Goal: Task Accomplishment & Management: Use online tool/utility

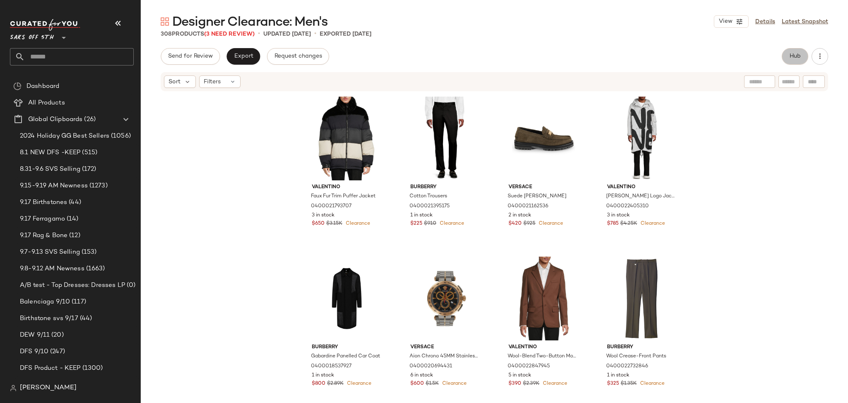
click at [799, 51] on button "Hub" at bounding box center [795, 56] width 27 height 17
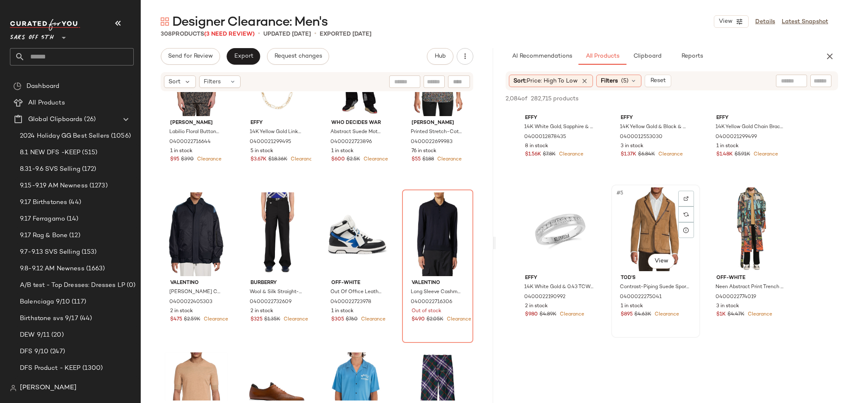
scroll to position [85, 0]
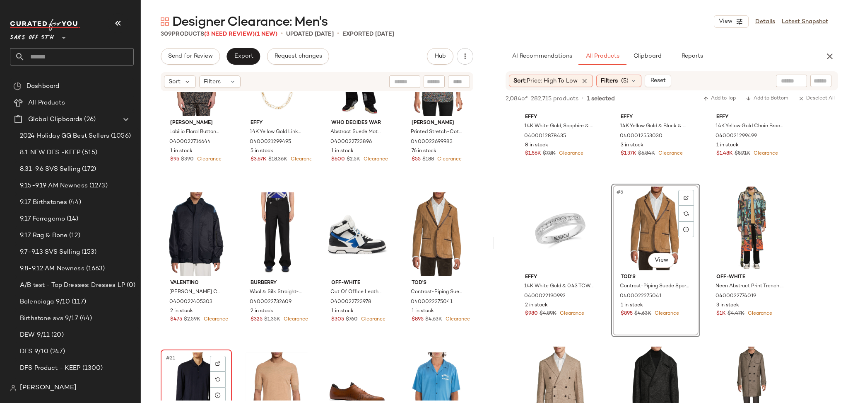
click at [195, 359] on div "#21 View" at bounding box center [196, 394] width 65 height 84
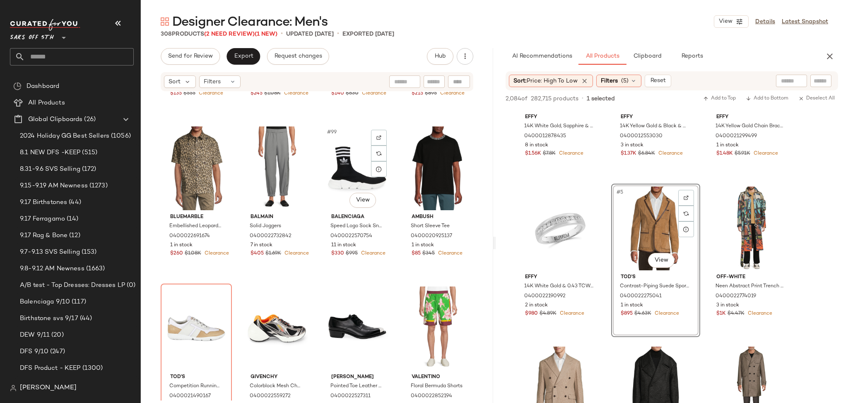
scroll to position [3871, 0]
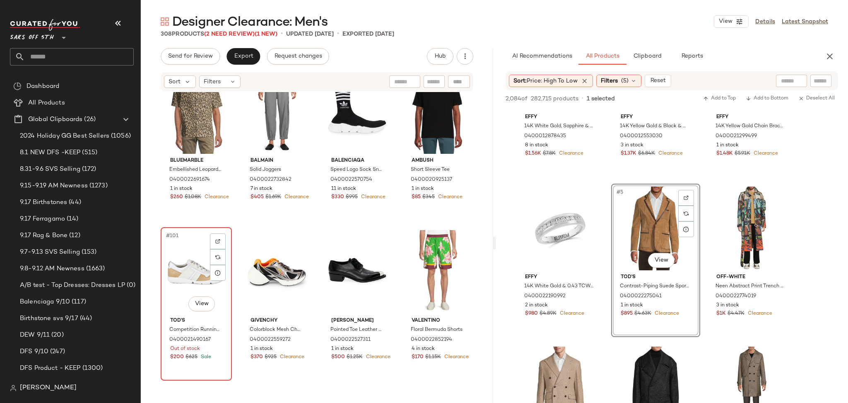
click at [194, 243] on div "#101 View" at bounding box center [196, 272] width 65 height 84
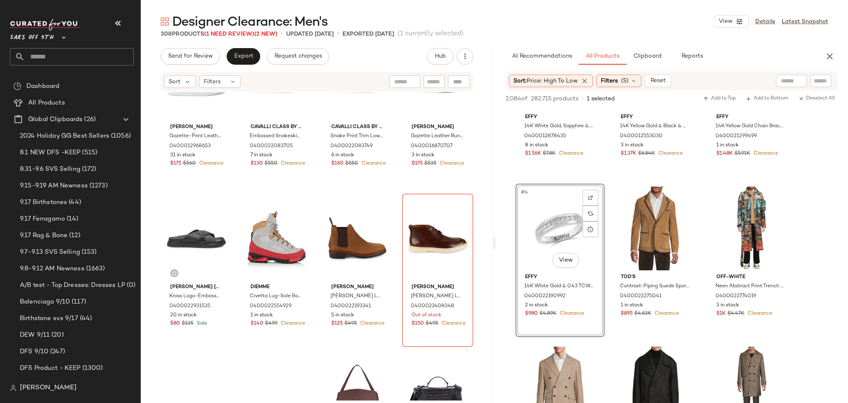
scroll to position [7105, 0]
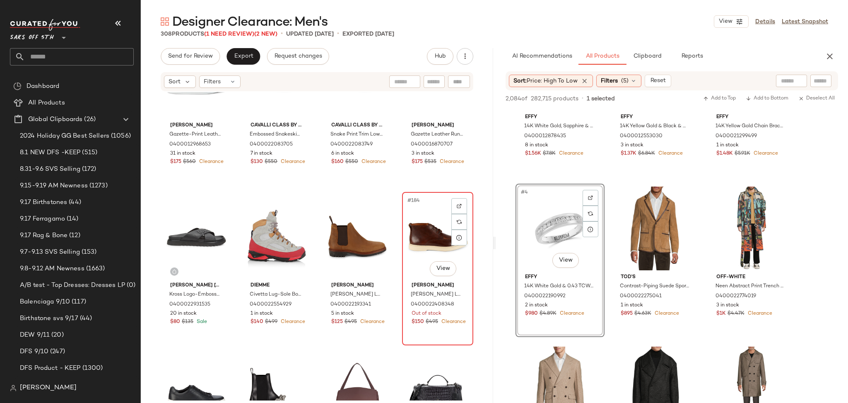
click at [422, 230] on div "#184 View" at bounding box center [437, 237] width 65 height 84
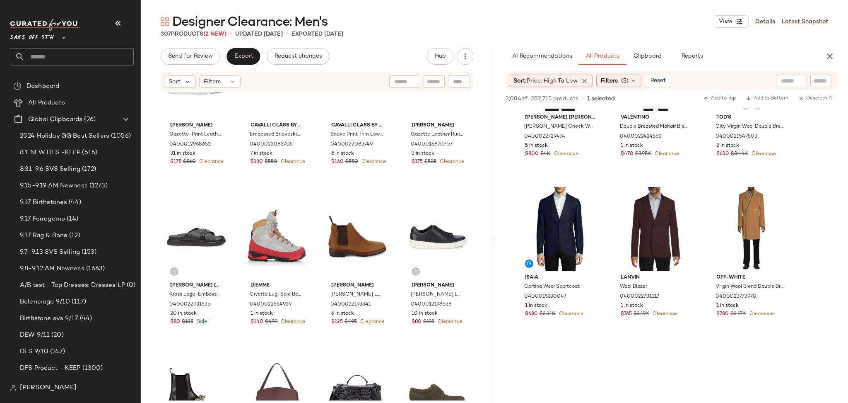
scroll to position [405, 0]
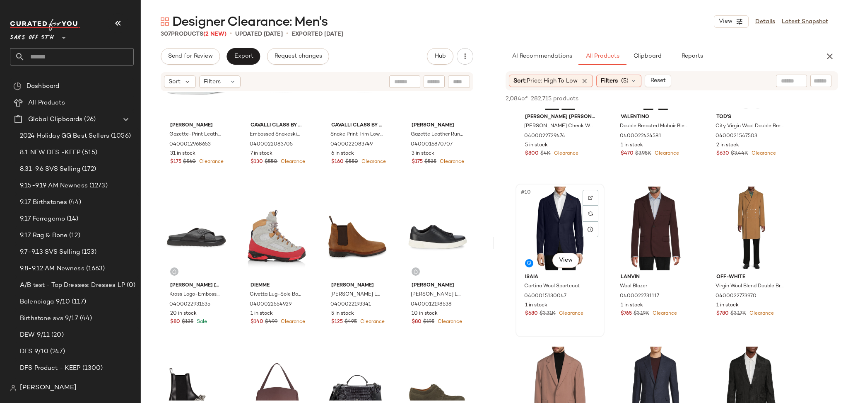
click at [561, 219] on div "#10 View" at bounding box center [560, 228] width 83 height 84
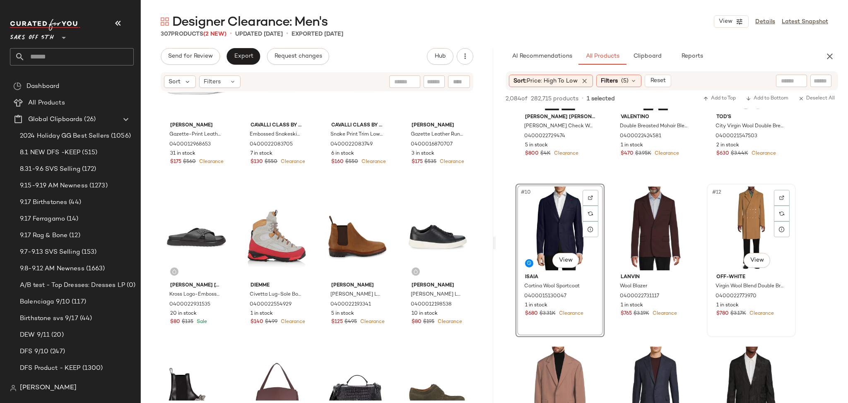
click at [737, 216] on div "#12 View" at bounding box center [751, 228] width 83 height 84
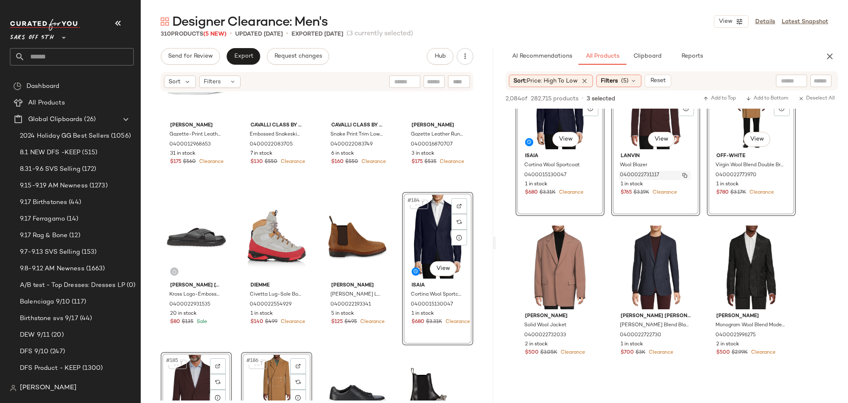
scroll to position [557, 0]
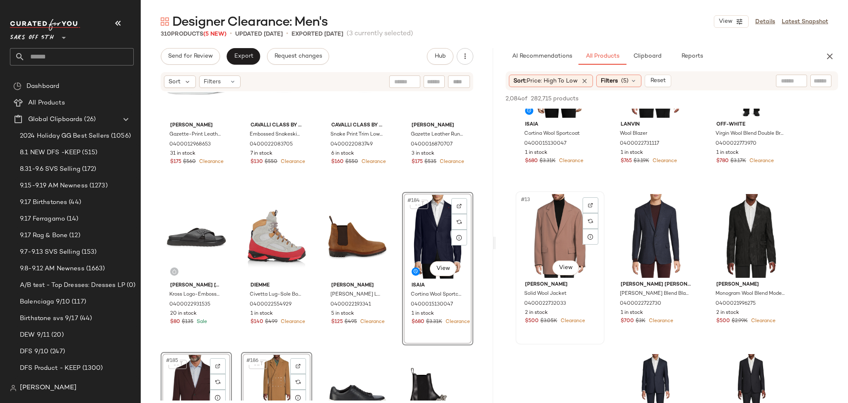
click at [555, 232] on div "#13 View" at bounding box center [560, 236] width 83 height 84
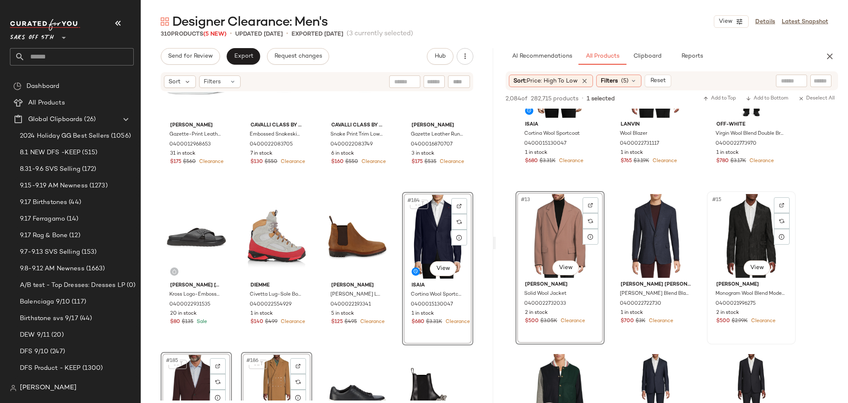
click at [740, 216] on div "#15 View" at bounding box center [751, 236] width 83 height 84
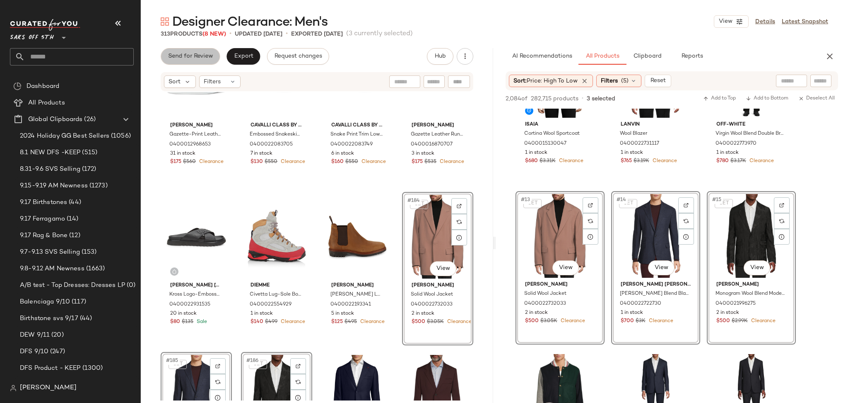
click at [195, 60] on button "Send for Review" at bounding box center [190, 56] width 59 height 17
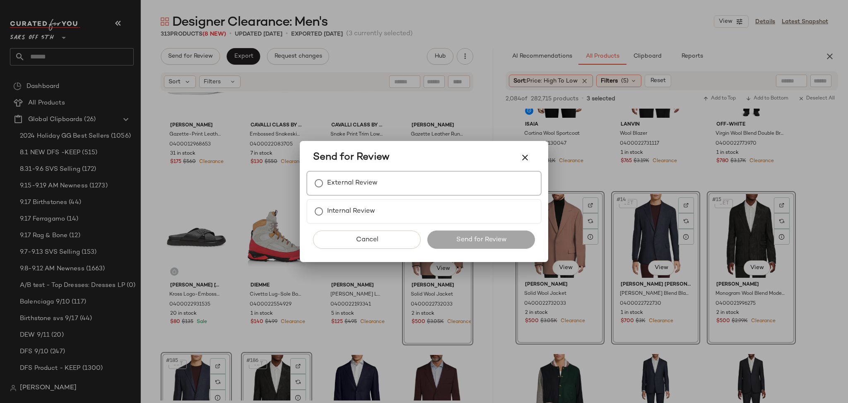
click at [360, 179] on label "External Review" at bounding box center [352, 183] width 51 height 17
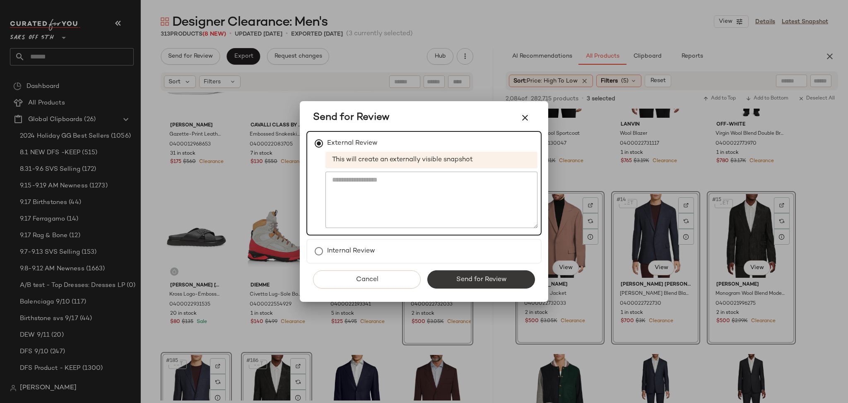
click at [461, 273] on button "Send for Review" at bounding box center [482, 279] width 108 height 18
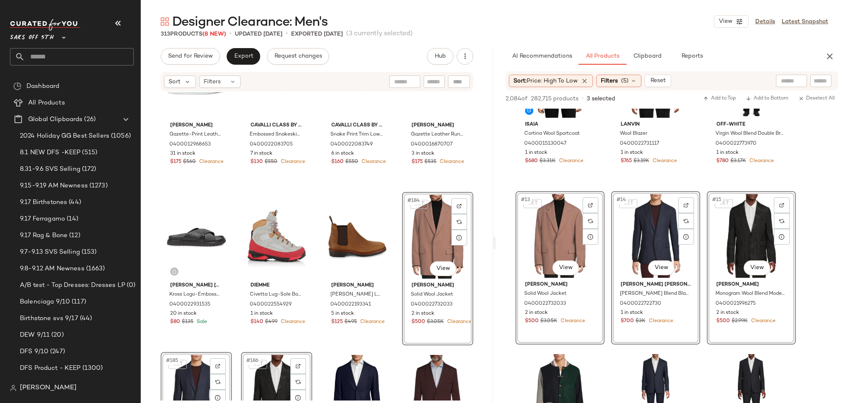
scroll to position [717, 0]
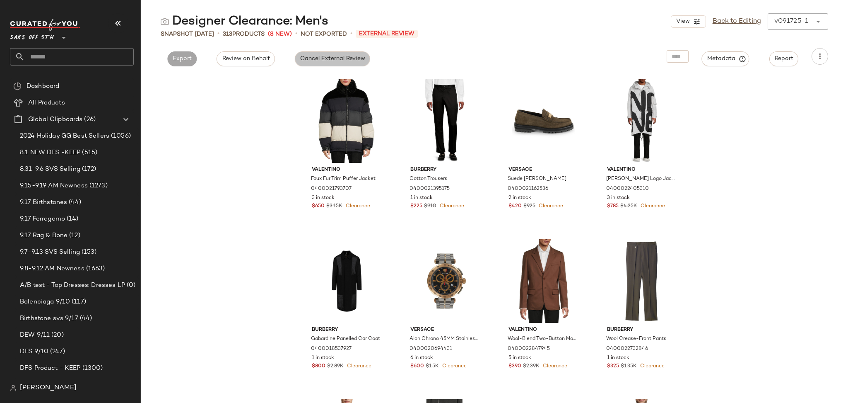
click at [309, 62] on span "Cancel External Review" at bounding box center [332, 59] width 65 height 7
click at [251, 54] on button "Export" at bounding box center [256, 58] width 29 height 15
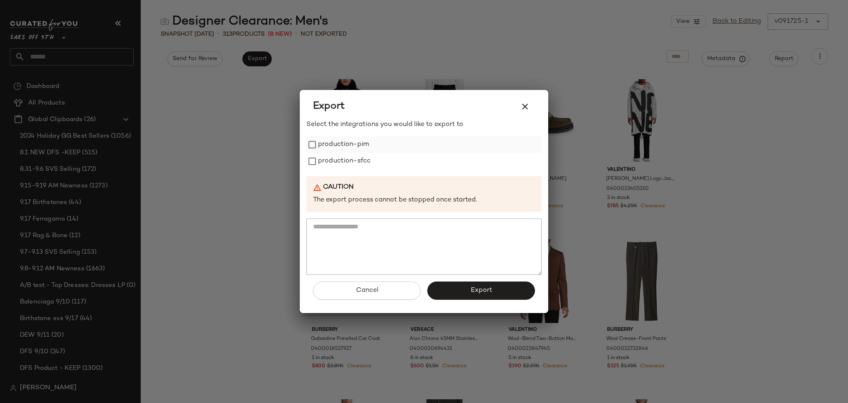
click at [331, 149] on label "production-pim" at bounding box center [343, 144] width 51 height 17
click at [319, 164] on label "production-sfcc" at bounding box center [344, 161] width 53 height 17
click at [460, 293] on button "Export" at bounding box center [482, 290] width 108 height 18
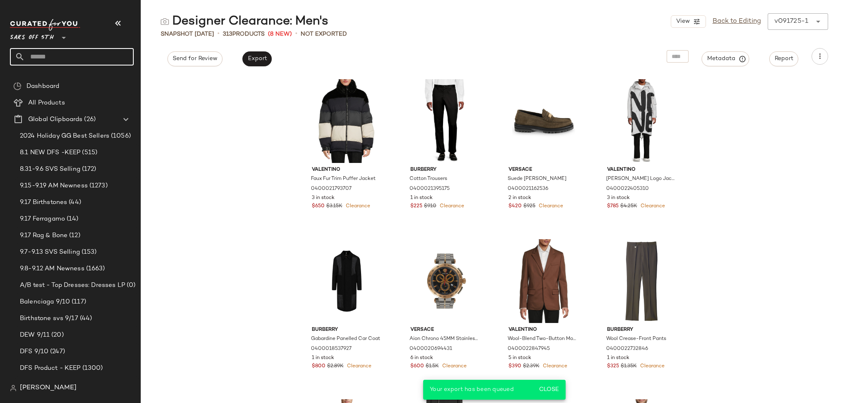
click at [85, 57] on input "text" at bounding box center [79, 56] width 109 height 17
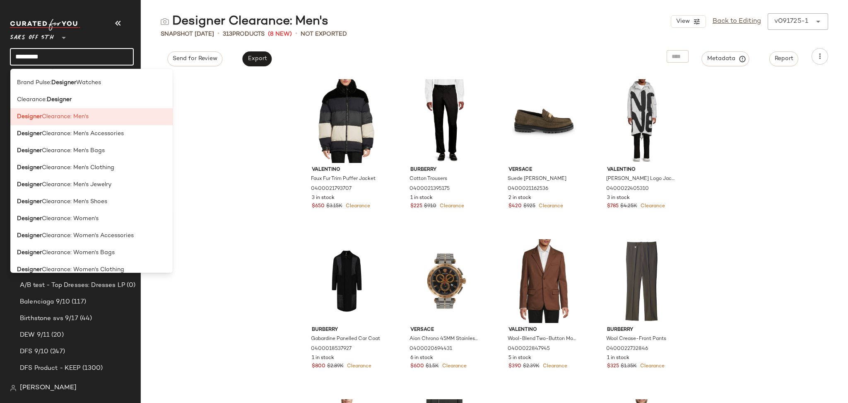
scroll to position [118, 0]
type input "********"
click at [102, 135] on span "Clearance: Men's Accessories" at bounding box center [83, 132] width 82 height 9
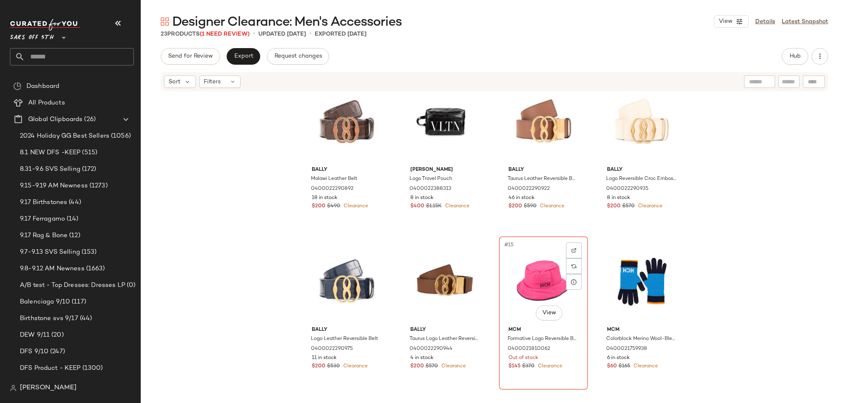
scroll to position [378, 0]
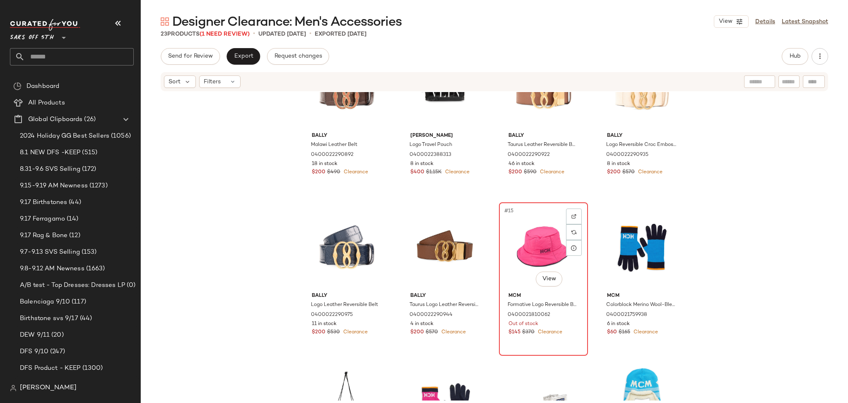
click at [528, 226] on div "#15 View" at bounding box center [543, 247] width 83 height 84
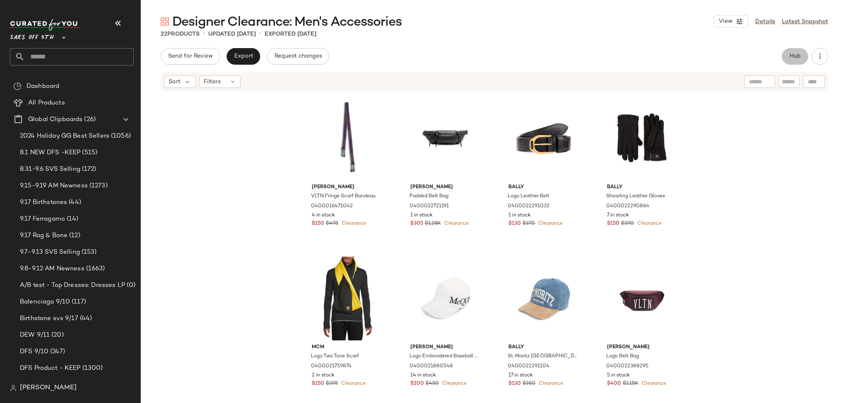
click at [786, 59] on button "Hub" at bounding box center [795, 56] width 27 height 17
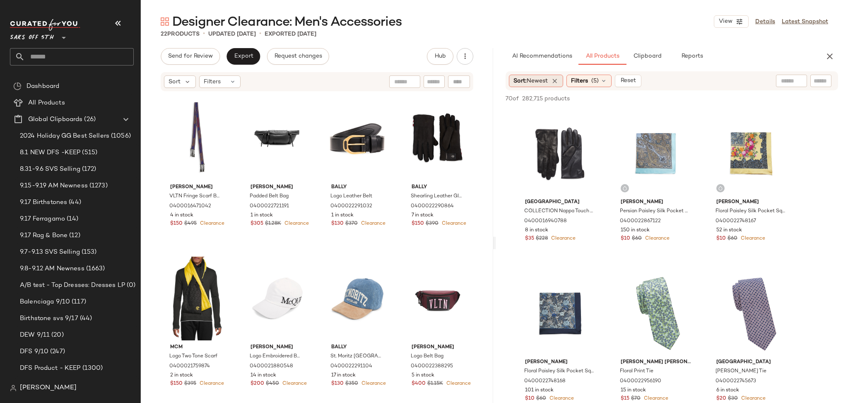
click at [541, 79] on span "Newest" at bounding box center [537, 81] width 21 height 6
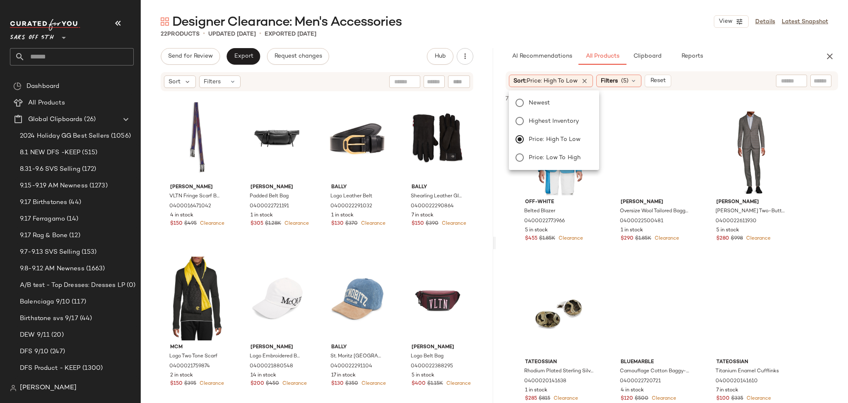
click at [577, 12] on main "Designer Clearance: Men's Accessories View Details Latest Snapshot 22 Products …" at bounding box center [424, 201] width 848 height 403
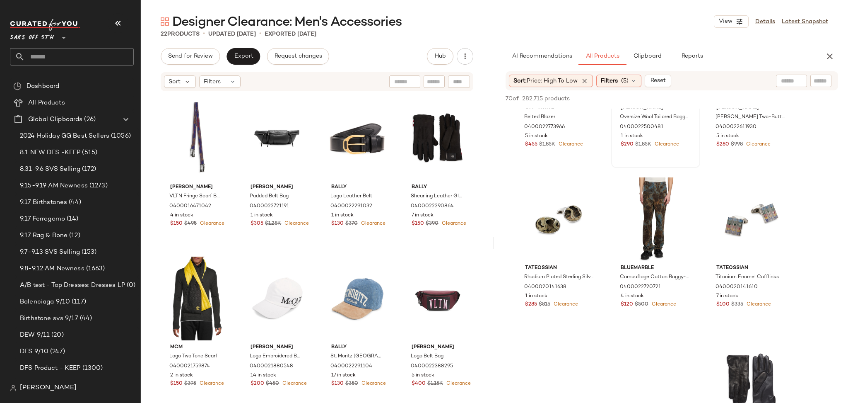
scroll to position [97, 0]
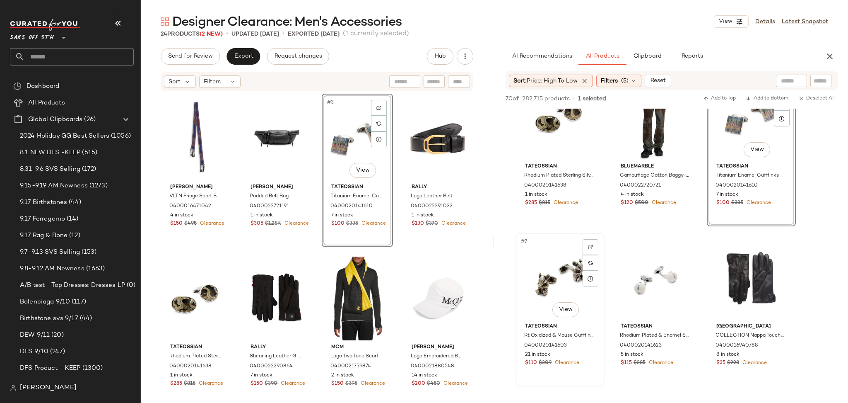
scroll to position [196, 0]
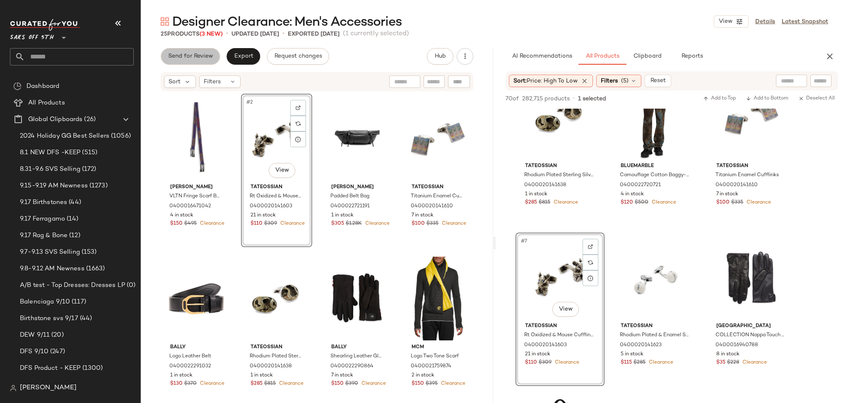
click at [186, 55] on span "Send for Review" at bounding box center [190, 56] width 45 height 7
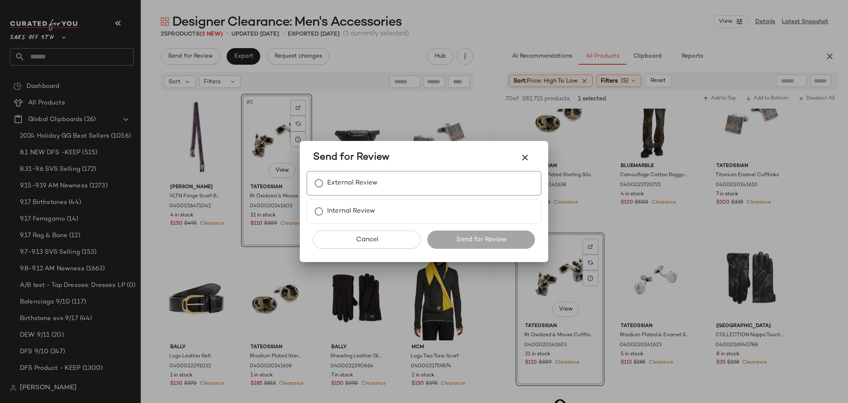
click at [352, 179] on label "External Review" at bounding box center [352, 183] width 51 height 17
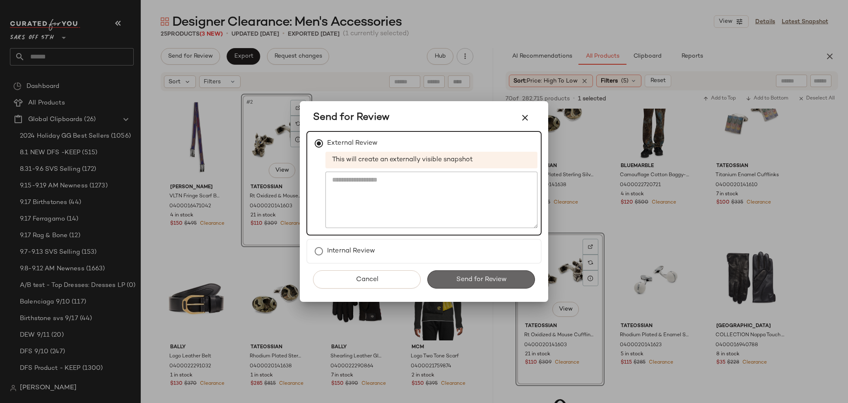
click at [483, 276] on span "Send for Review" at bounding box center [481, 280] width 51 height 8
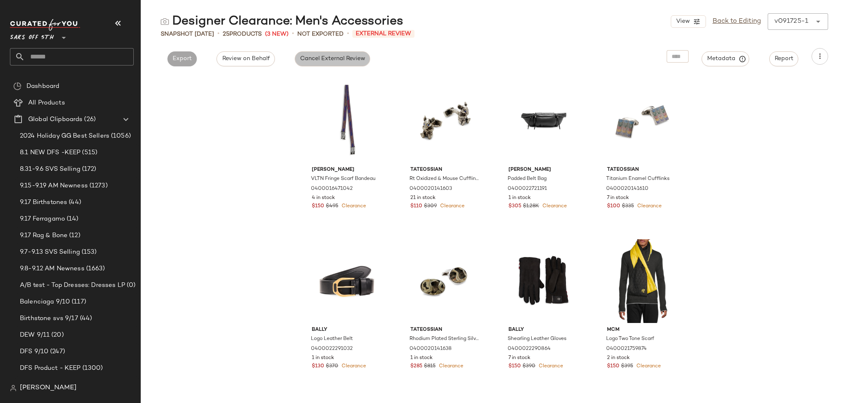
click at [326, 59] on span "Cancel External Review" at bounding box center [332, 59] width 65 height 7
click at [264, 63] on button "Export" at bounding box center [256, 58] width 29 height 15
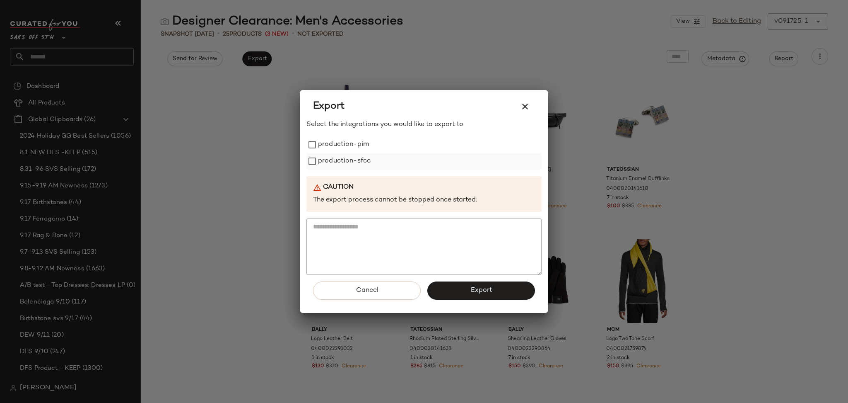
click at [353, 155] on label "production-sfcc" at bounding box center [344, 161] width 53 height 17
drag, startPoint x: 354, startPoint y: 155, endPoint x: 355, endPoint y: 146, distance: 8.9
click at [355, 146] on div "production-pim production-sfcc" at bounding box center [424, 152] width 235 height 33
click at [355, 146] on label "production-pim" at bounding box center [343, 144] width 51 height 17
click at [484, 299] on button "Export" at bounding box center [482, 290] width 108 height 18
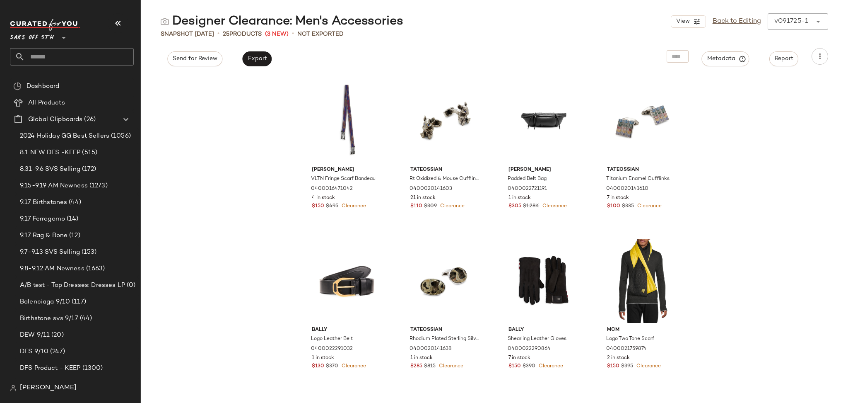
click at [65, 47] on div "Saks OFF 5TH **" at bounding box center [72, 42] width 124 height 46
click at [63, 57] on input "text" at bounding box center [79, 56] width 109 height 17
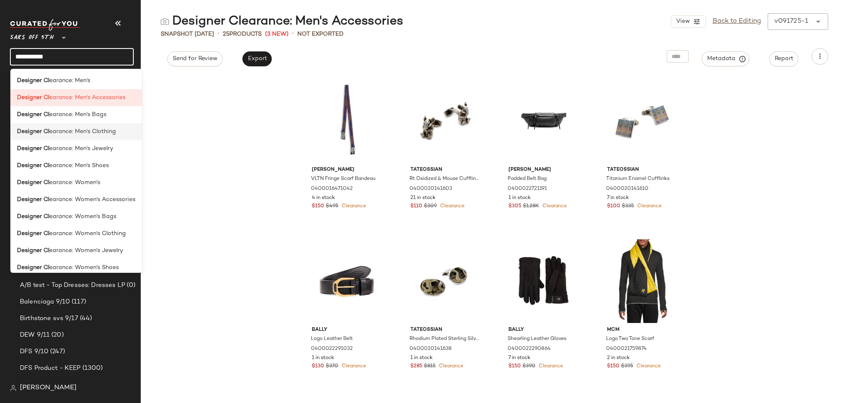
type input "**********"
click at [103, 132] on span "earance: Men's Clothing" at bounding box center [82, 131] width 67 height 9
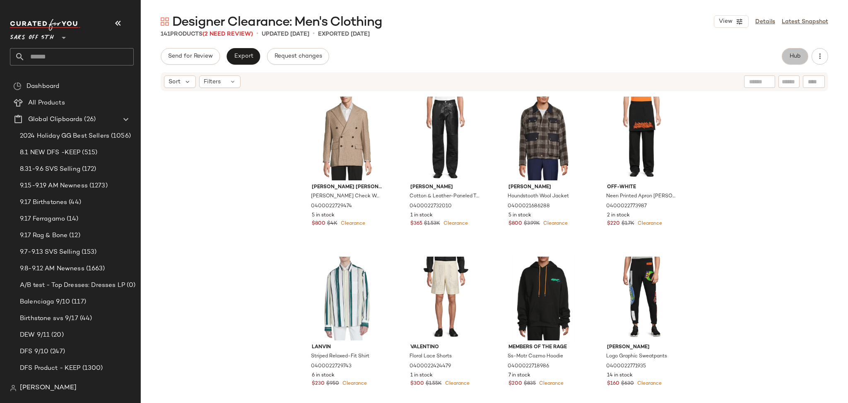
click at [795, 48] on button "Hub" at bounding box center [795, 56] width 27 height 17
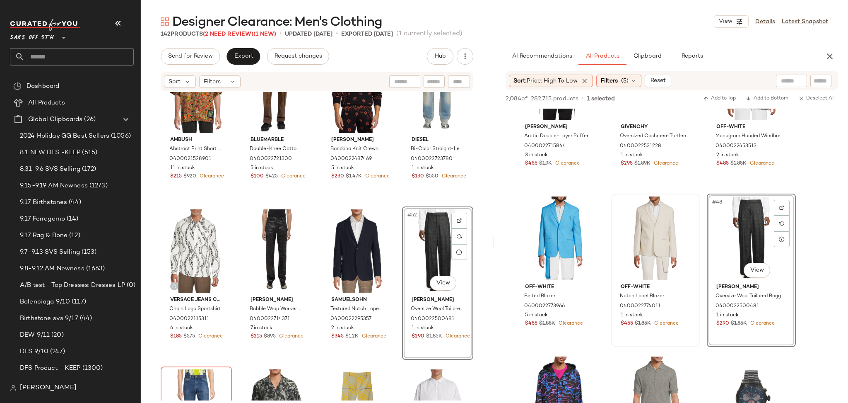
scroll to position [1833, 0]
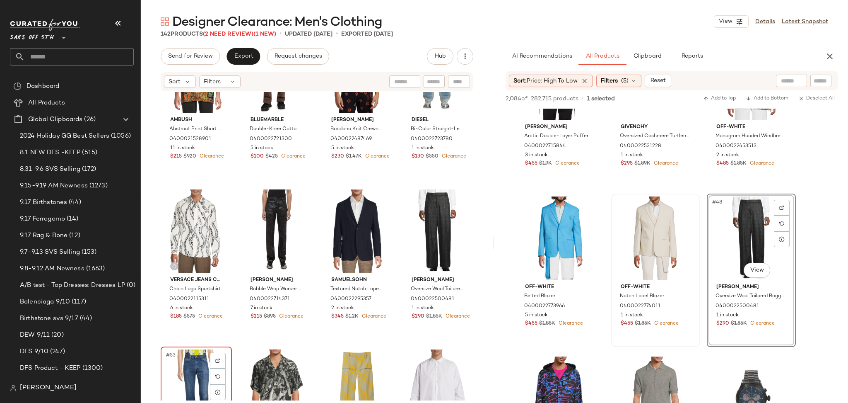
click at [191, 367] on div "#53 View" at bounding box center [196, 391] width 65 height 84
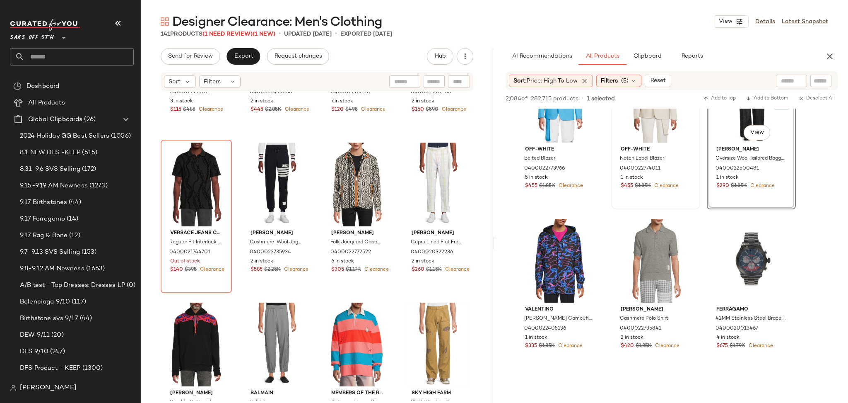
scroll to position [2473, 0]
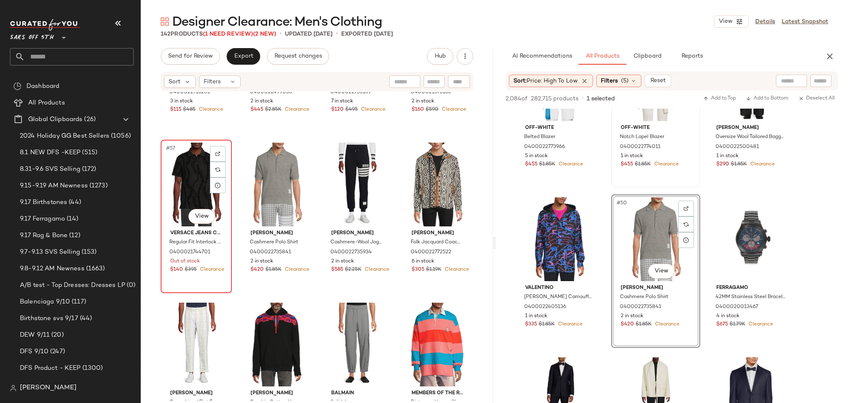
click at [188, 176] on div "#57 View" at bounding box center [196, 185] width 65 height 84
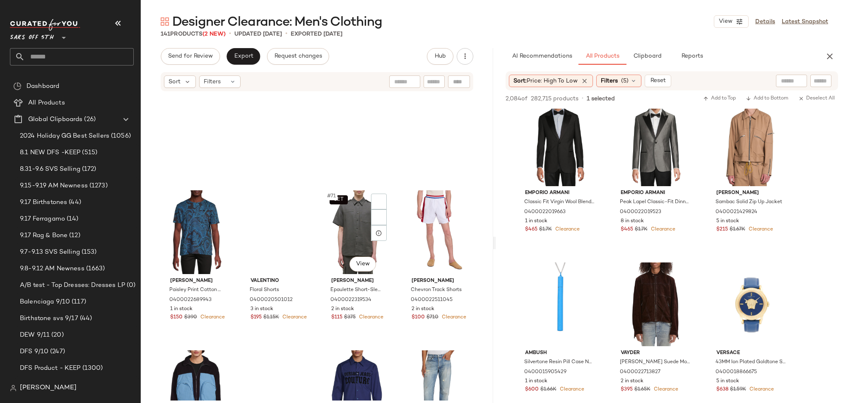
scroll to position [2572, 0]
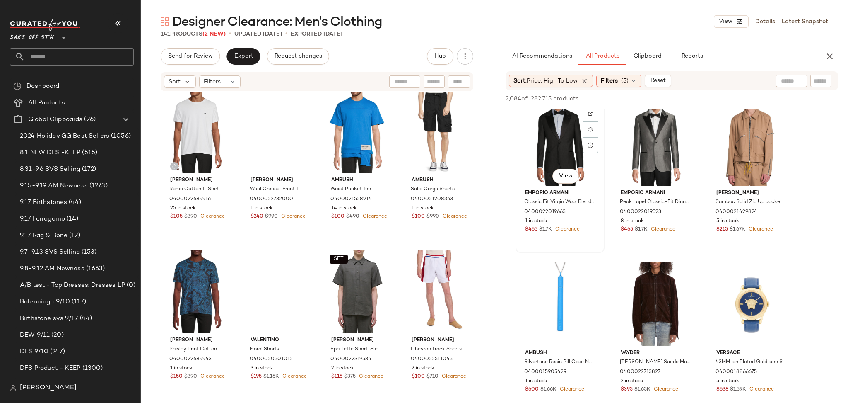
click at [556, 153] on div "#55 View" at bounding box center [560, 144] width 83 height 84
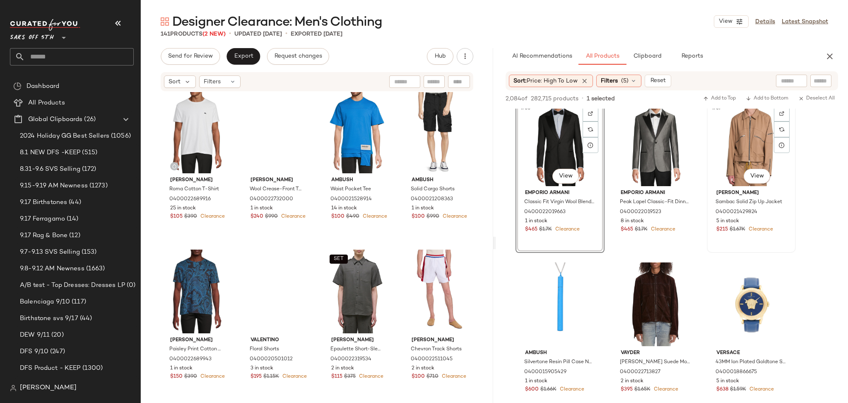
click at [726, 150] on div "#57 View" at bounding box center [751, 144] width 83 height 84
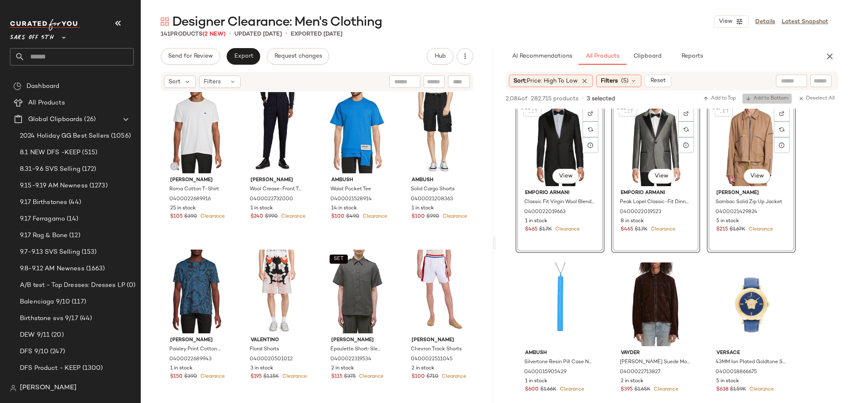
click at [761, 94] on button "Add to Bottom" at bounding box center [767, 99] width 49 height 10
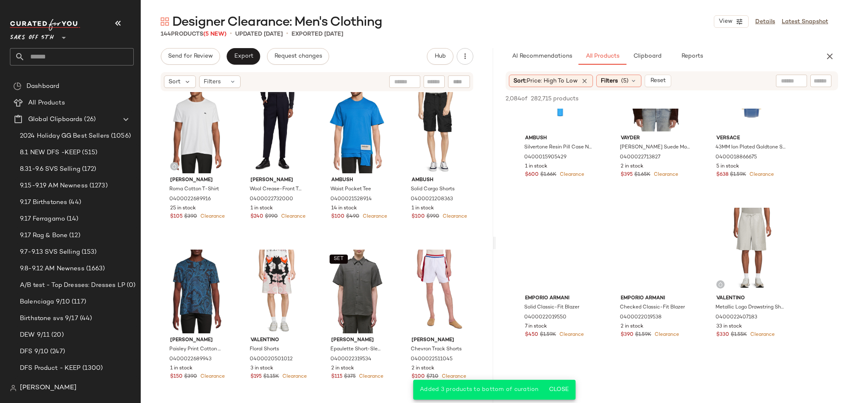
scroll to position [3113, 0]
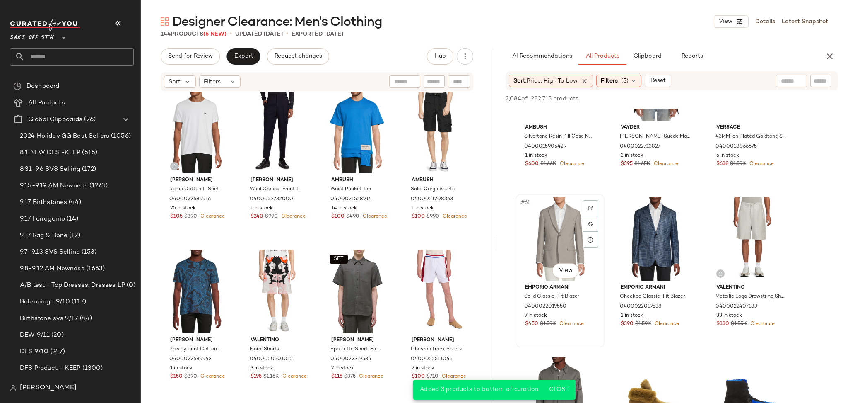
click at [534, 229] on div "#61 View" at bounding box center [560, 239] width 83 height 84
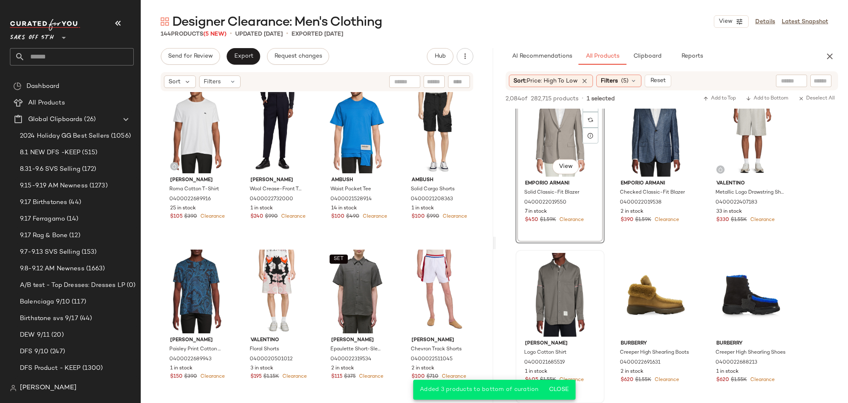
scroll to position [3221, 0]
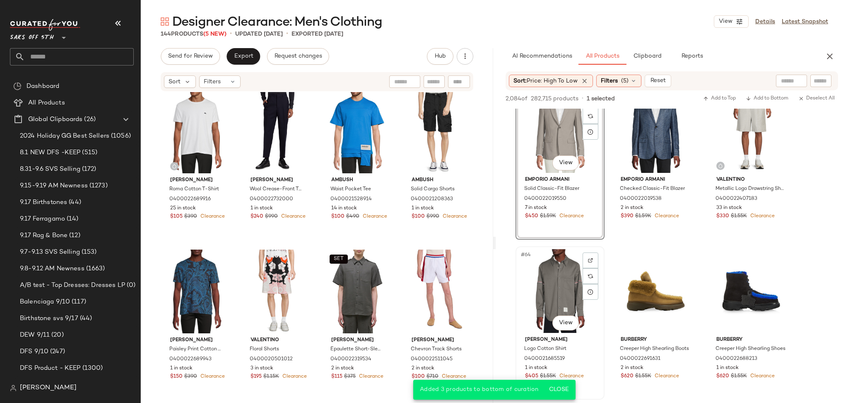
click at [551, 273] on div "#64 View" at bounding box center [560, 291] width 83 height 84
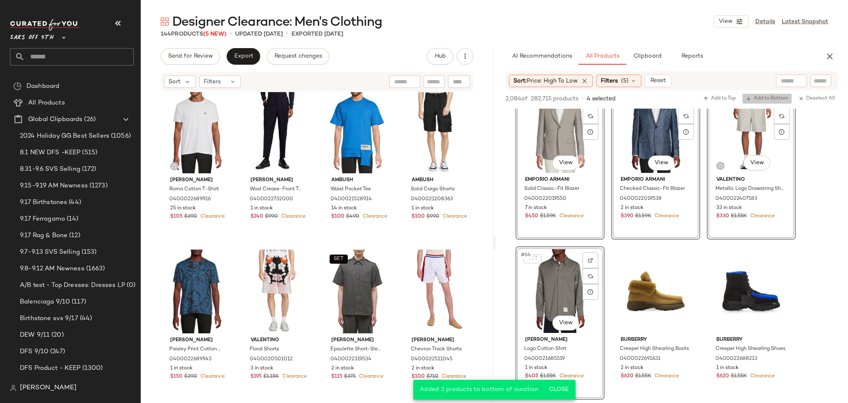
click at [767, 101] on span "Add to Bottom" at bounding box center [767, 99] width 43 height 6
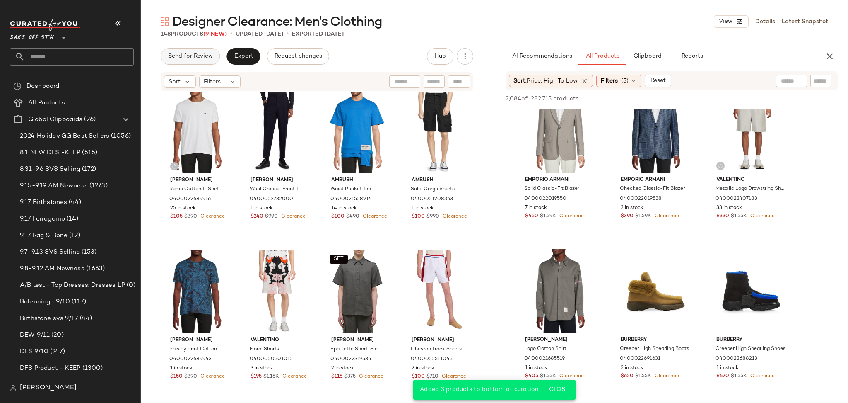
click at [201, 58] on span "Send for Review" at bounding box center [190, 56] width 45 height 7
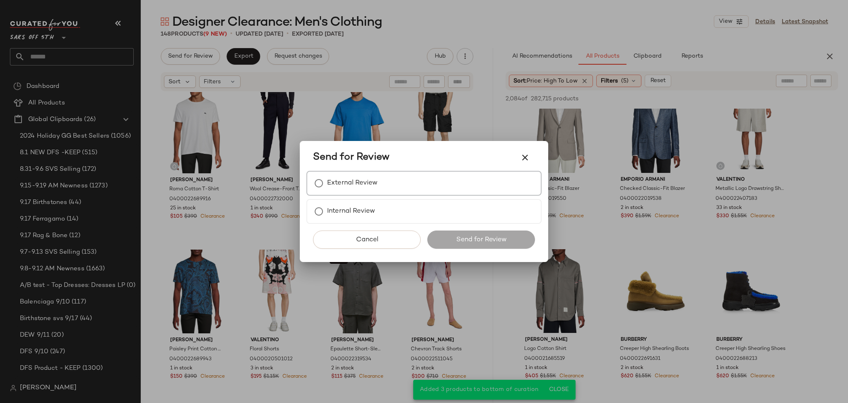
click at [341, 188] on label "External Review" at bounding box center [352, 183] width 51 height 17
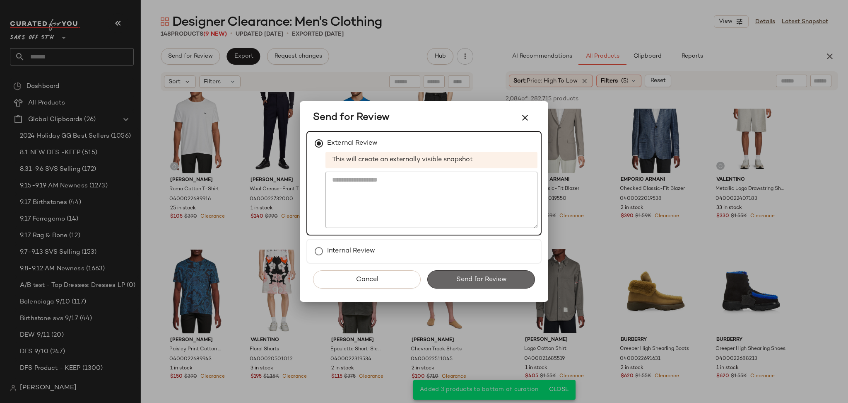
click at [484, 282] on span "Send for Review" at bounding box center [481, 280] width 51 height 8
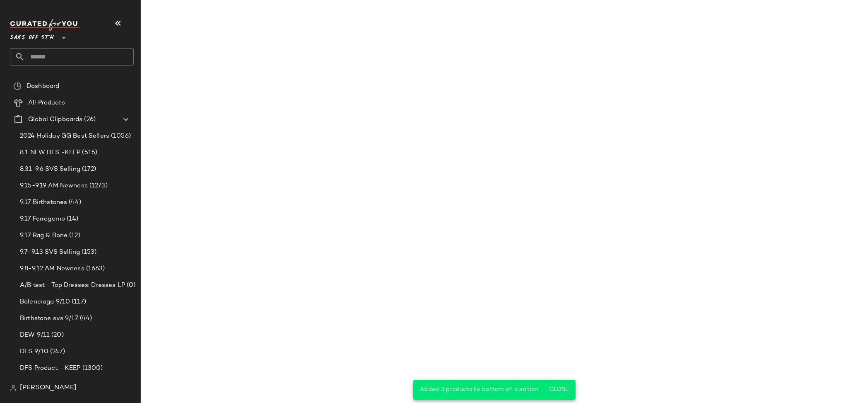
scroll to position [4820, 0]
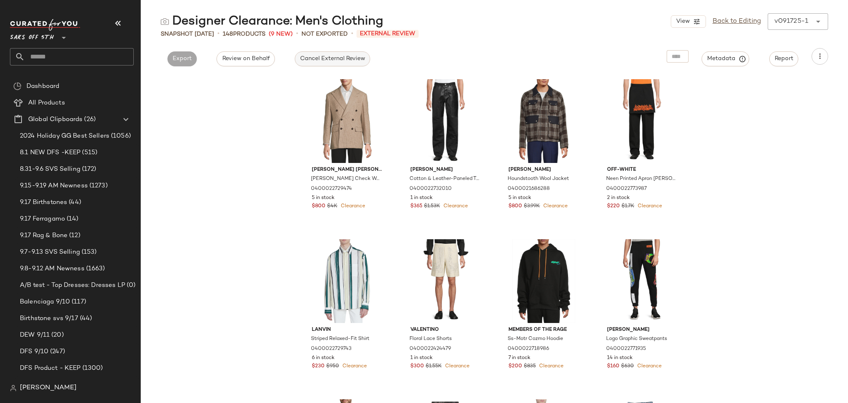
click at [334, 60] on span "Cancel External Review" at bounding box center [332, 59] width 65 height 7
click at [259, 61] on span "Export" at bounding box center [256, 59] width 19 height 7
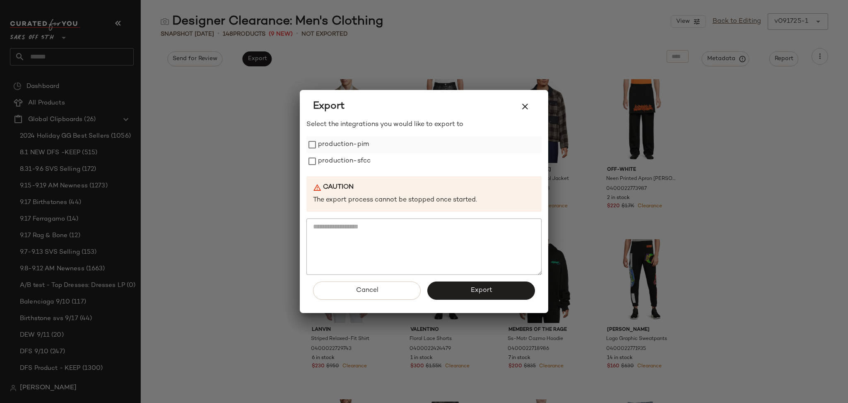
click at [339, 145] on label "production-pim" at bounding box center [343, 144] width 51 height 17
click at [339, 152] on label "production-pim" at bounding box center [343, 144] width 51 height 17
click at [349, 160] on label "production-sfcc" at bounding box center [344, 161] width 53 height 17
click at [445, 290] on button "Export" at bounding box center [482, 290] width 108 height 18
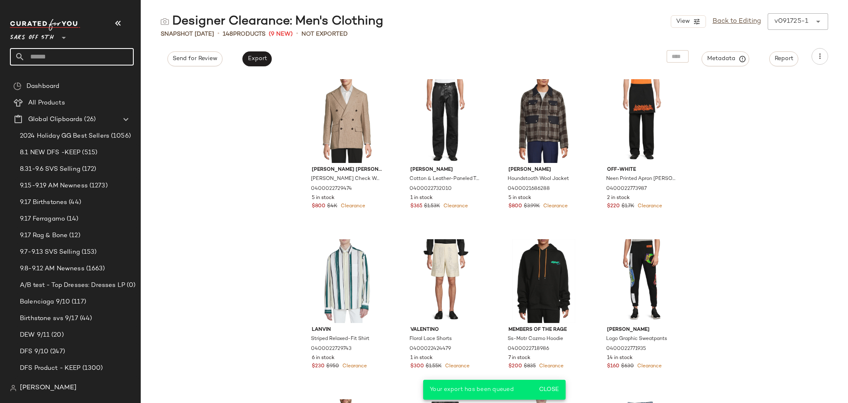
click at [40, 55] on input "text" at bounding box center [79, 56] width 109 height 17
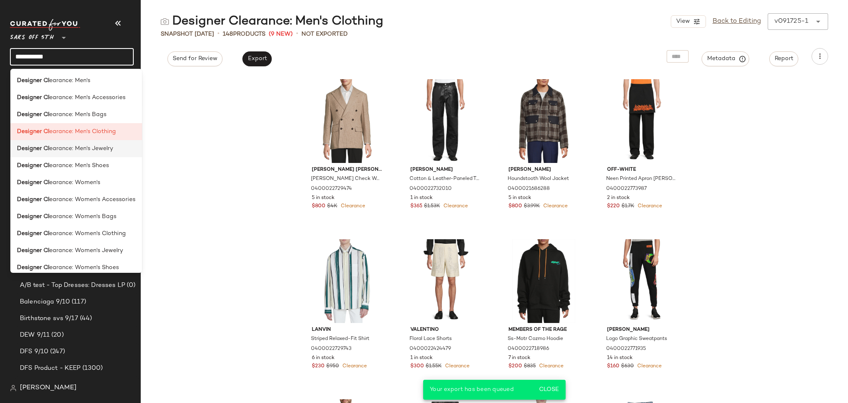
type input "**********"
click at [88, 150] on span "earance: Men's Jewelry" at bounding box center [81, 148] width 64 height 9
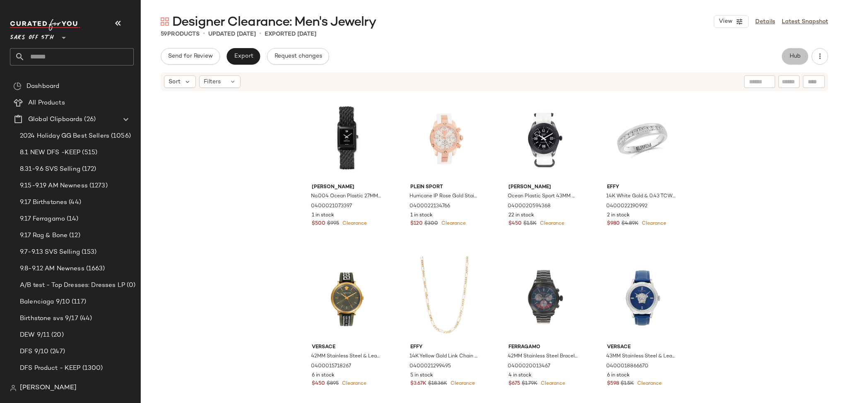
click at [790, 59] on span "Hub" at bounding box center [796, 56] width 12 height 7
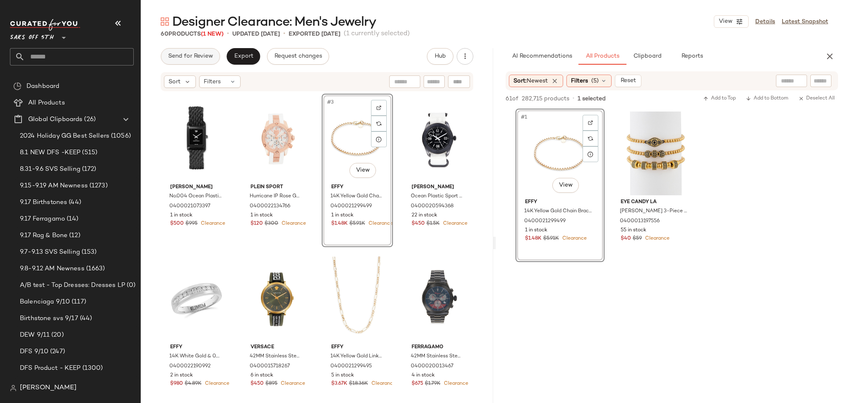
click at [202, 56] on span "Send for Review" at bounding box center [190, 56] width 45 height 7
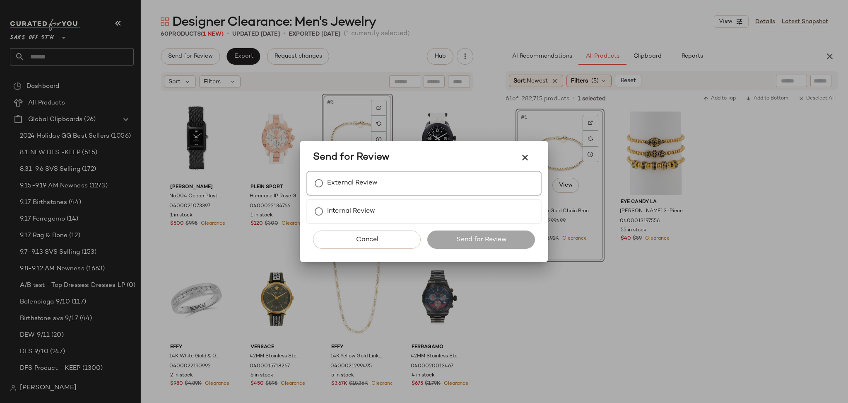
click at [346, 183] on label "External Review" at bounding box center [352, 183] width 51 height 17
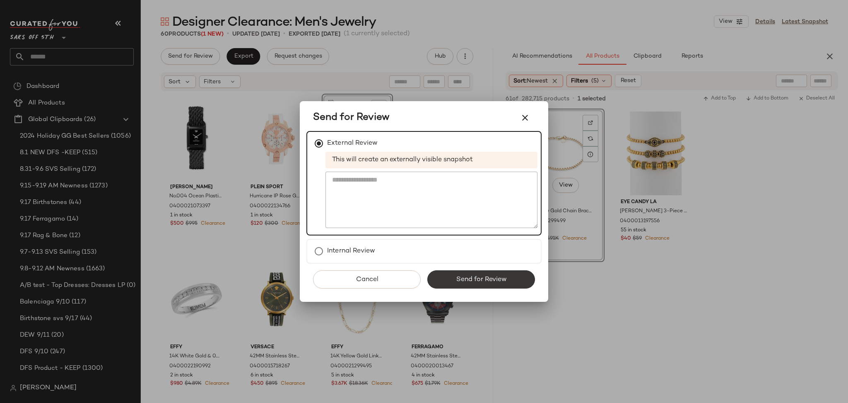
click at [452, 279] on button "Send for Review" at bounding box center [482, 279] width 108 height 18
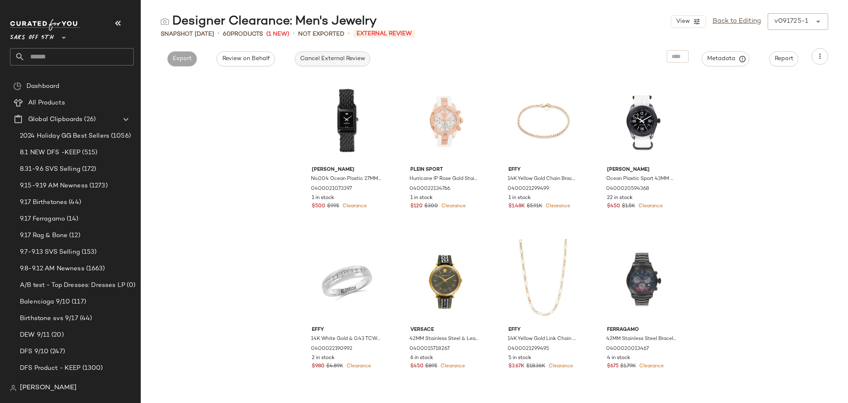
click at [336, 57] on span "Cancel External Review" at bounding box center [332, 59] width 65 height 7
click at [256, 56] on span "Export" at bounding box center [256, 59] width 19 height 7
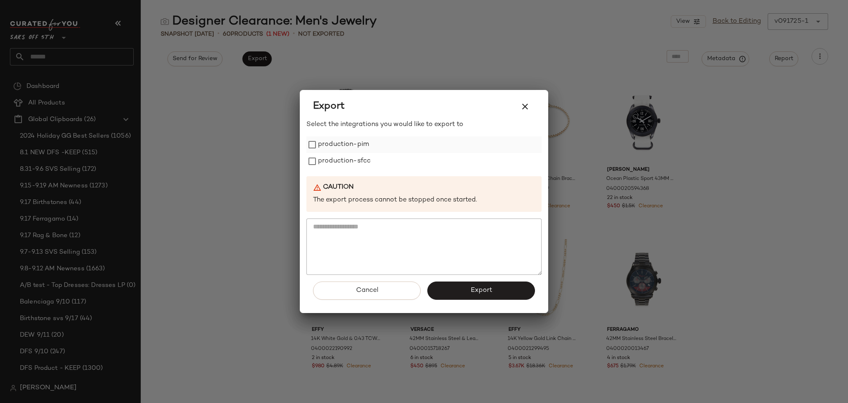
click at [333, 148] on label "production-pim" at bounding box center [343, 144] width 51 height 17
click at [332, 161] on label "production-sfcc" at bounding box center [344, 161] width 53 height 17
click at [474, 297] on button "Export" at bounding box center [482, 290] width 108 height 18
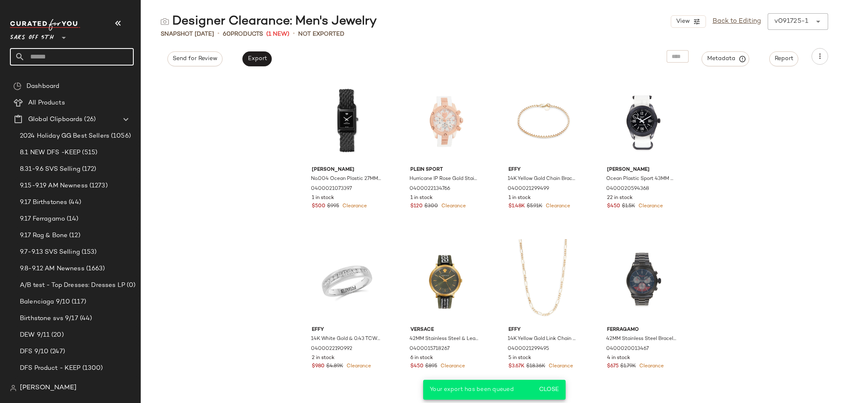
click at [83, 56] on input "text" at bounding box center [79, 56] width 109 height 17
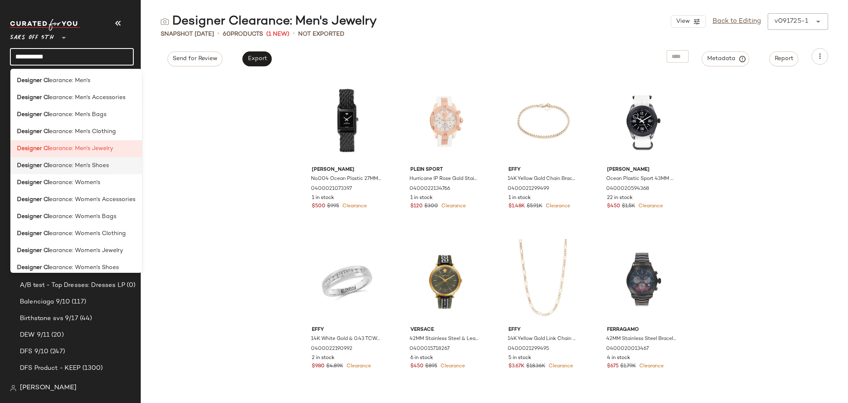
type input "**********"
click at [102, 164] on span "earance: Men's Shoes" at bounding box center [79, 165] width 60 height 9
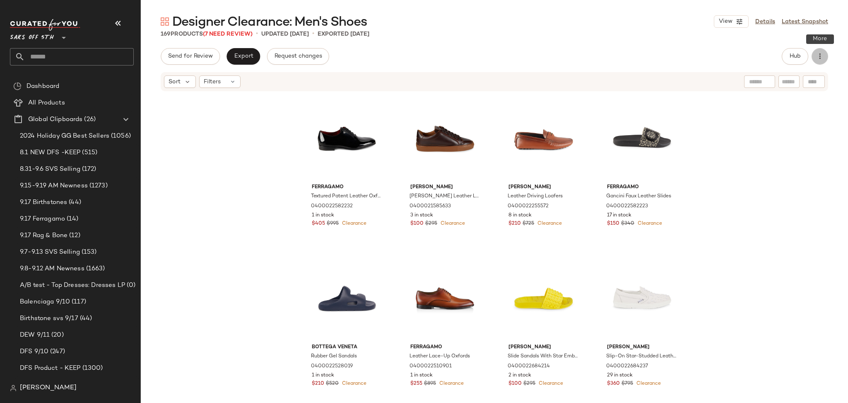
click at [824, 60] on button "button" at bounding box center [820, 56] width 17 height 17
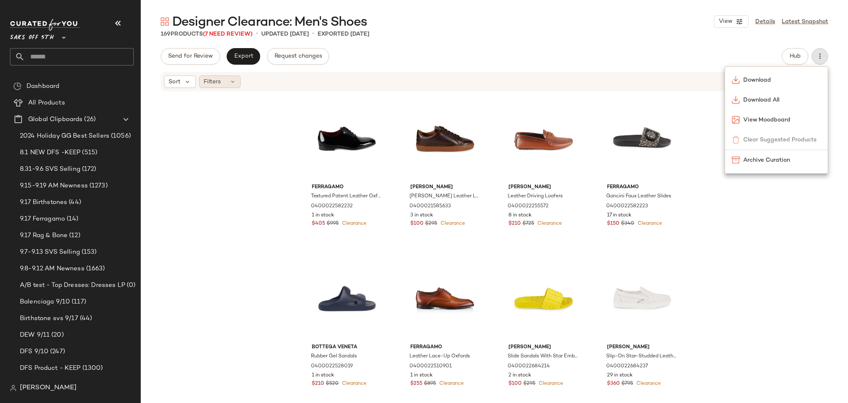
click at [220, 80] on span "Filters" at bounding box center [212, 81] width 17 height 9
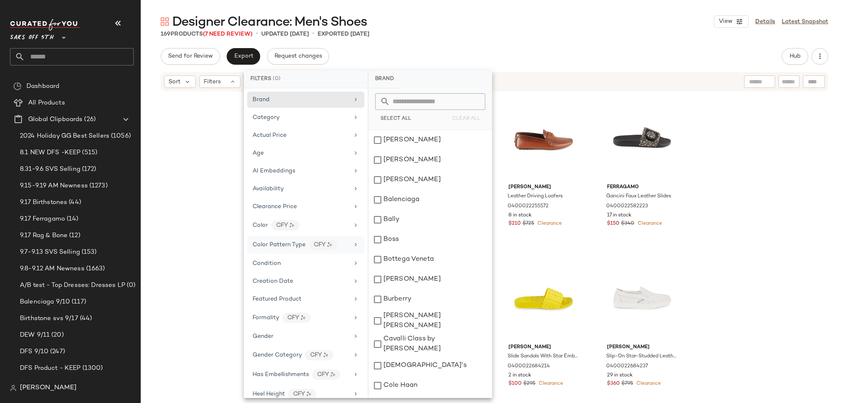
scroll to position [274, 0]
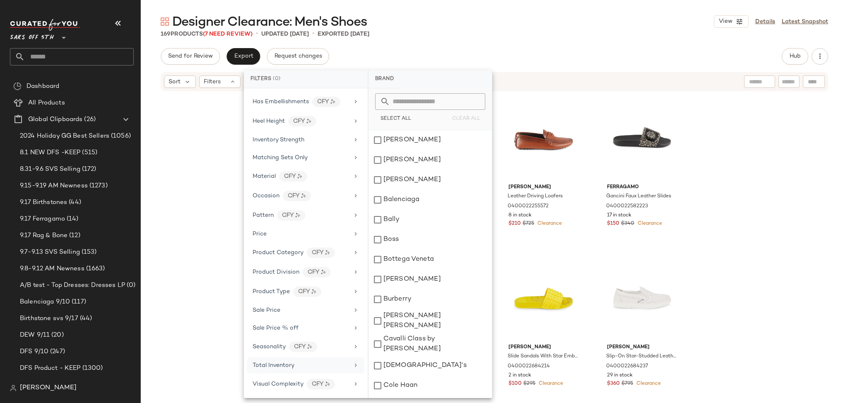
click at [276, 362] on span "Total Inventory" at bounding box center [274, 365] width 42 height 6
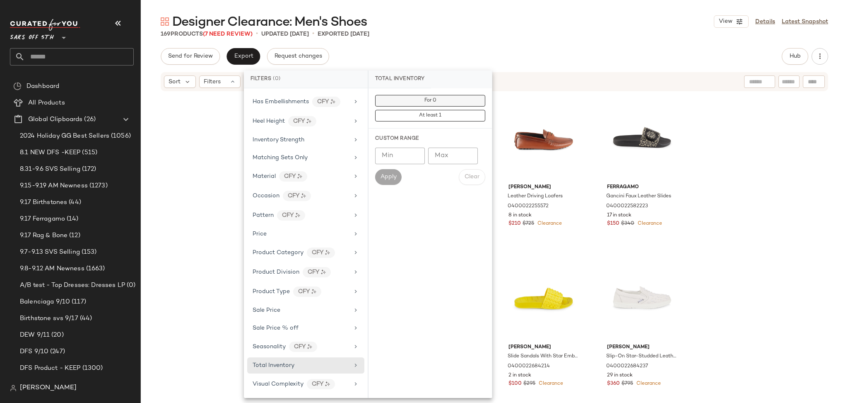
click at [435, 98] on span "For 0" at bounding box center [430, 101] width 12 height 6
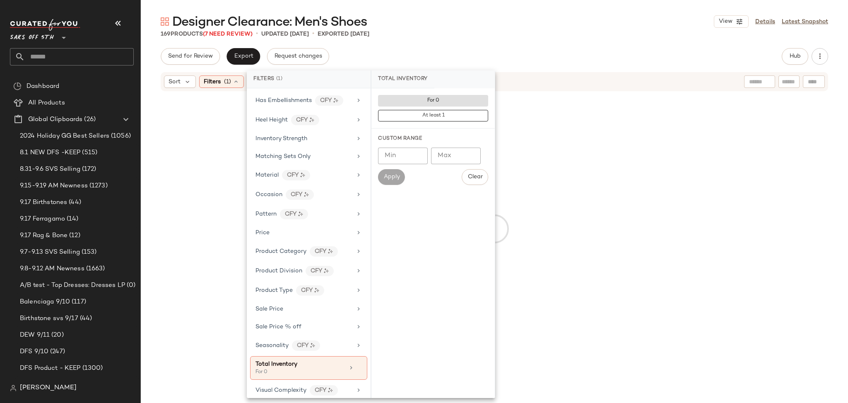
click at [508, 63] on div "Send for Review Export Request changes Hub" at bounding box center [495, 56] width 668 height 17
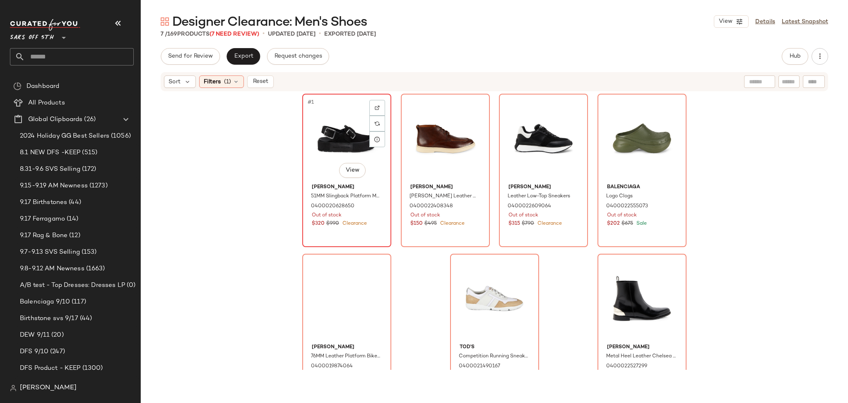
click at [318, 126] on div "#1 View" at bounding box center [346, 139] width 83 height 84
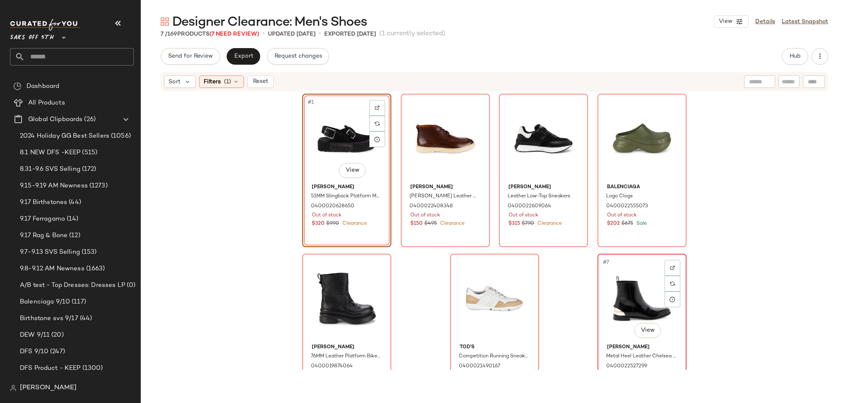
click at [640, 295] on div "#7 View" at bounding box center [642, 298] width 83 height 84
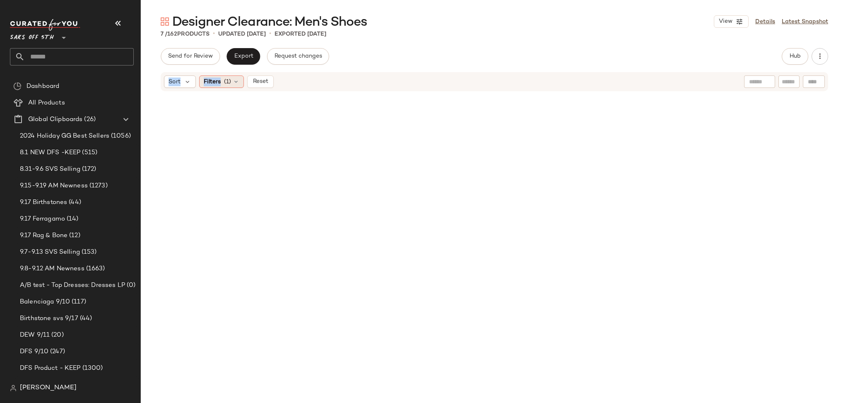
click at [220, 80] on span "Filters" at bounding box center [212, 81] width 17 height 9
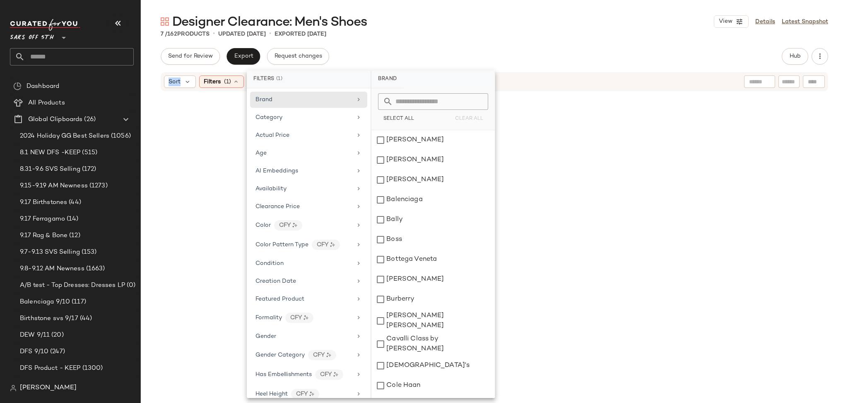
click at [522, 34] on div "7 / 162 Products • updated [DATE] • Exported [DATE]" at bounding box center [495, 34] width 708 height 8
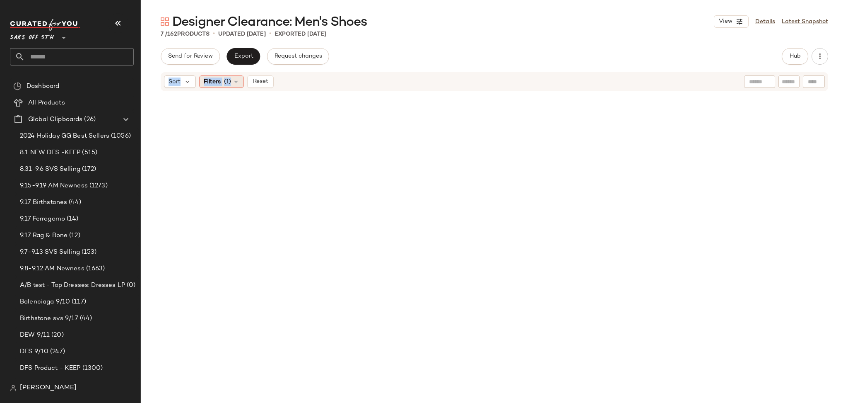
click at [228, 85] on span "(1)" at bounding box center [227, 81] width 7 height 9
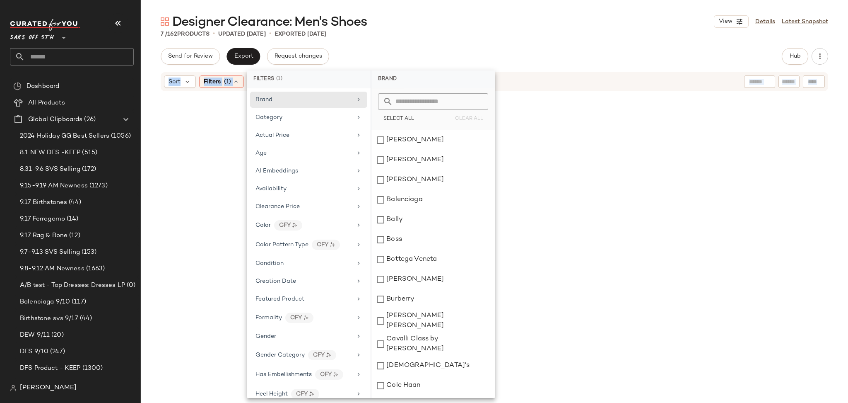
click at [192, 111] on div at bounding box center [495, 228] width 708 height 273
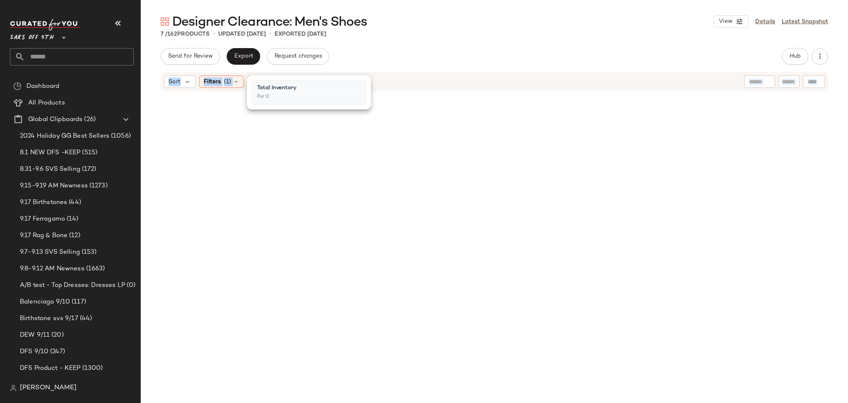
click at [192, 111] on div at bounding box center [495, 228] width 708 height 273
click at [469, 30] on div "7 / 162 Products • updated [DATE] • Exported [DATE]" at bounding box center [495, 34] width 708 height 8
click at [220, 89] on div "Sort Filters (1) Reset" at bounding box center [495, 81] width 668 height 19
click at [227, 85] on span "(1)" at bounding box center [227, 81] width 7 height 9
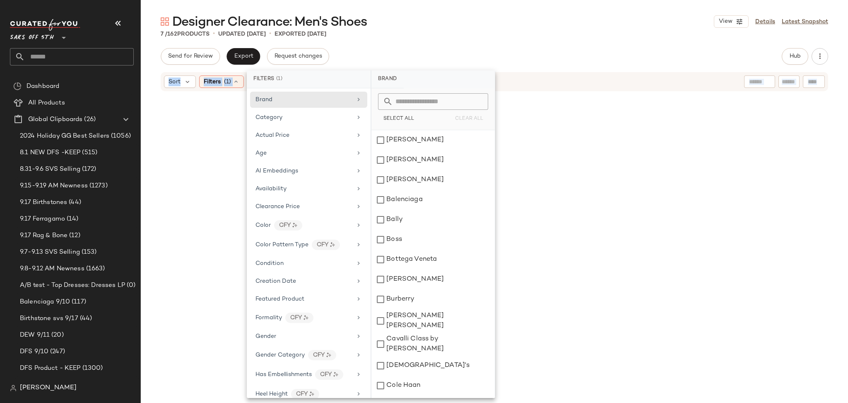
click at [215, 198] on div at bounding box center [495, 228] width 708 height 273
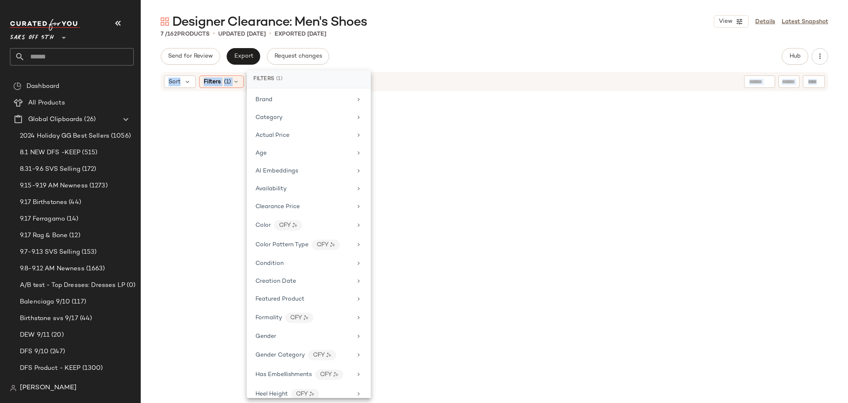
click at [215, 198] on div at bounding box center [495, 228] width 708 height 273
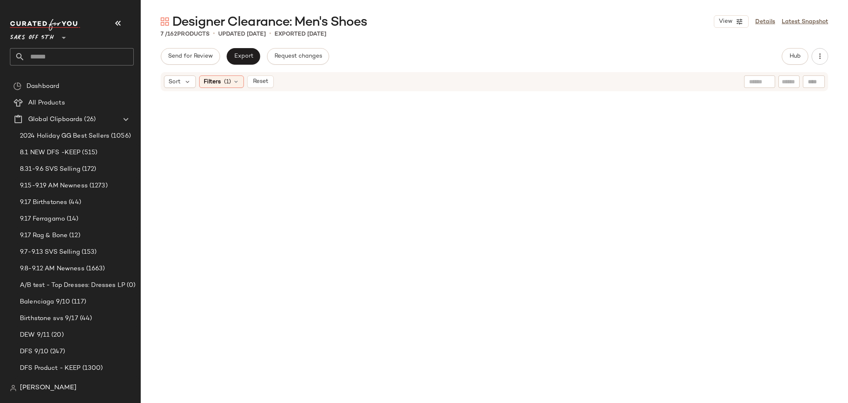
click at [215, 198] on div at bounding box center [495, 228] width 708 height 273
click at [228, 82] on span "(1)" at bounding box center [227, 81] width 7 height 9
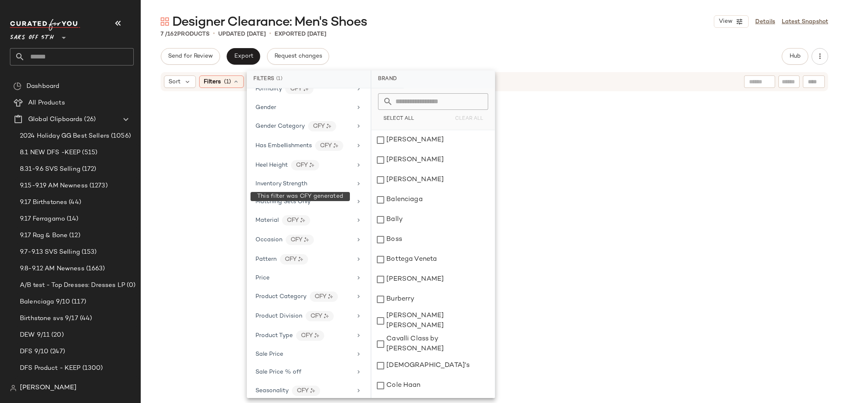
scroll to position [281, 0]
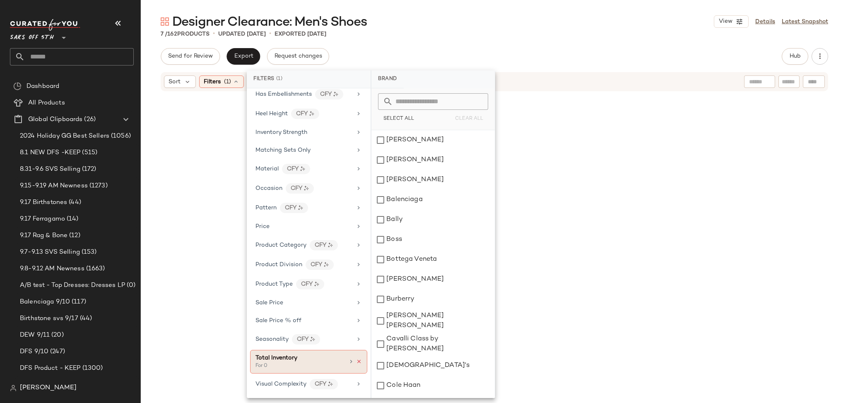
click at [357, 361] on icon at bounding box center [359, 361] width 6 height 6
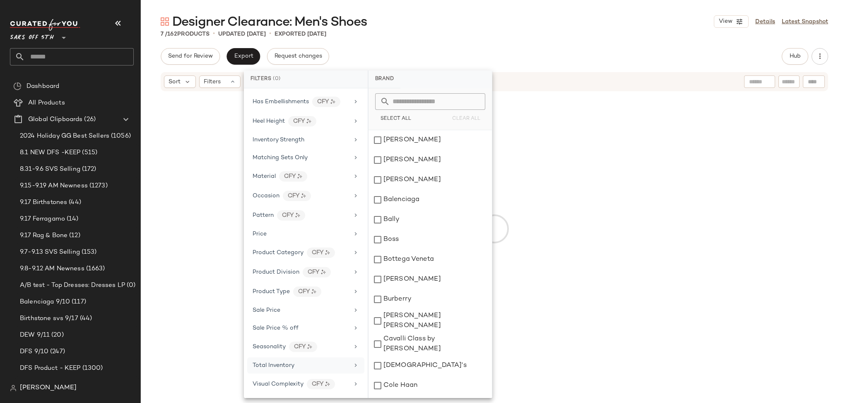
scroll to position [274, 0]
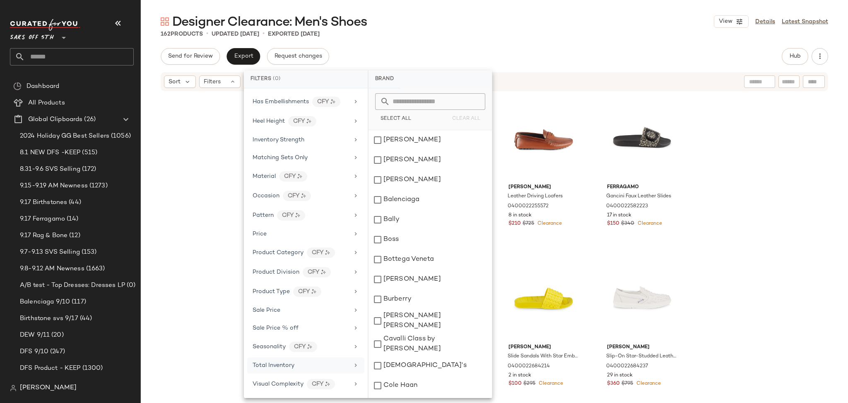
click at [614, 42] on div "Designer Clearance: Men's Shoes View Details Latest Snapshot 162 Products • upd…" at bounding box center [495, 207] width 708 height 389
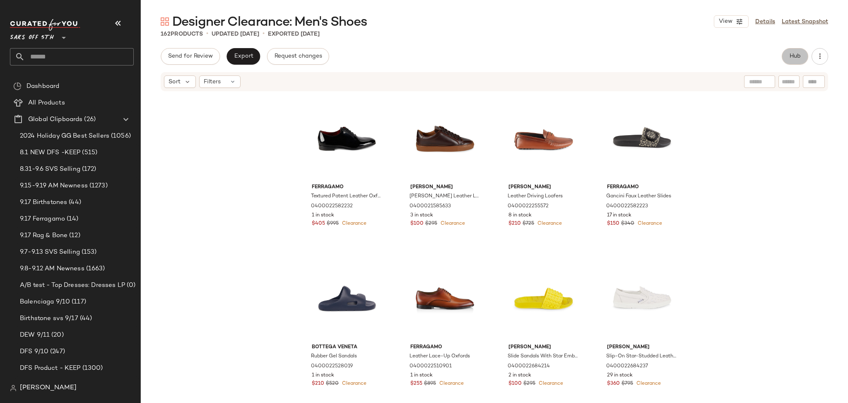
click at [793, 58] on span "Hub" at bounding box center [796, 56] width 12 height 7
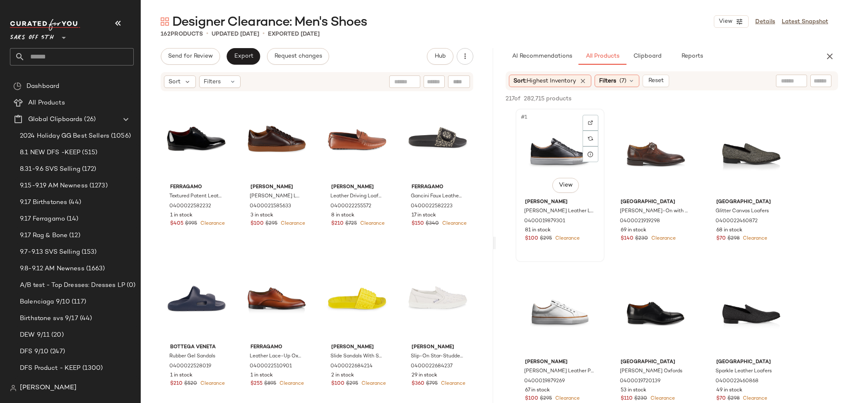
click at [543, 134] on div "#1 View" at bounding box center [560, 153] width 83 height 84
click at [553, 79] on span "Highest Inventory" at bounding box center [551, 81] width 49 height 6
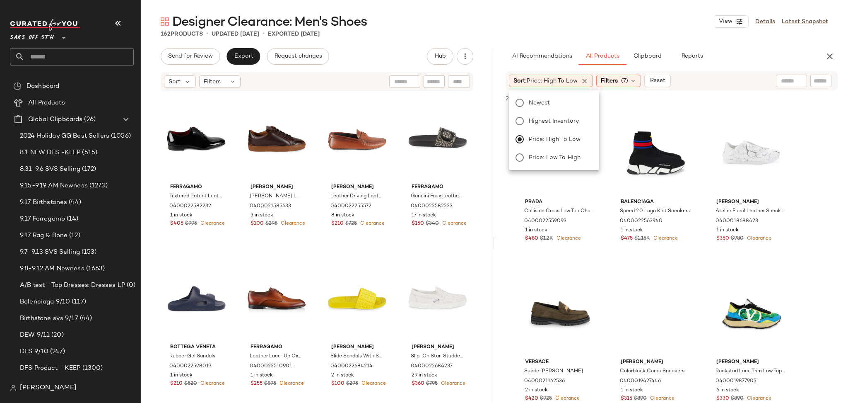
click at [598, 26] on div "Designer Clearance: Men's Shoes View Details Latest Snapshot" at bounding box center [495, 21] width 708 height 17
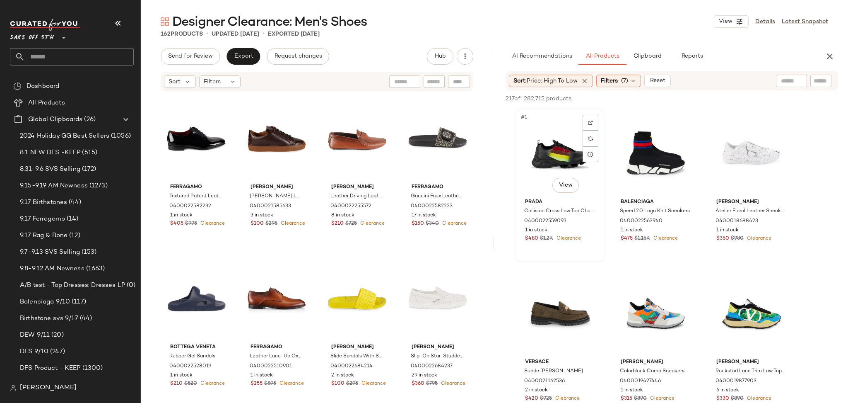
click at [561, 146] on div "#1 View" at bounding box center [560, 153] width 83 height 84
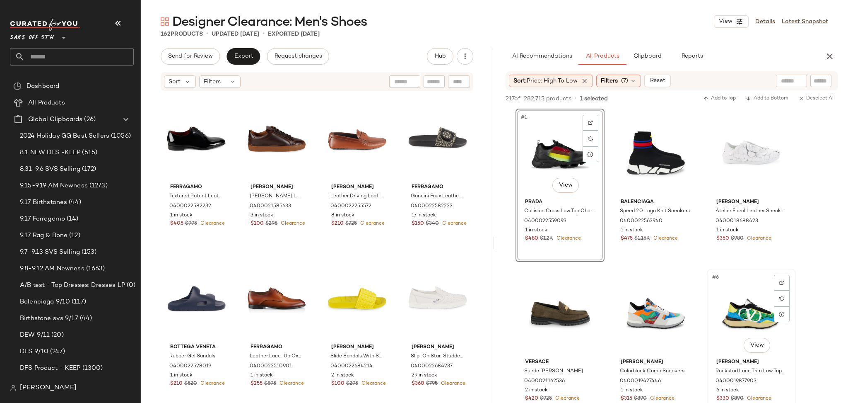
click at [734, 307] on div "#6 View" at bounding box center [751, 313] width 83 height 84
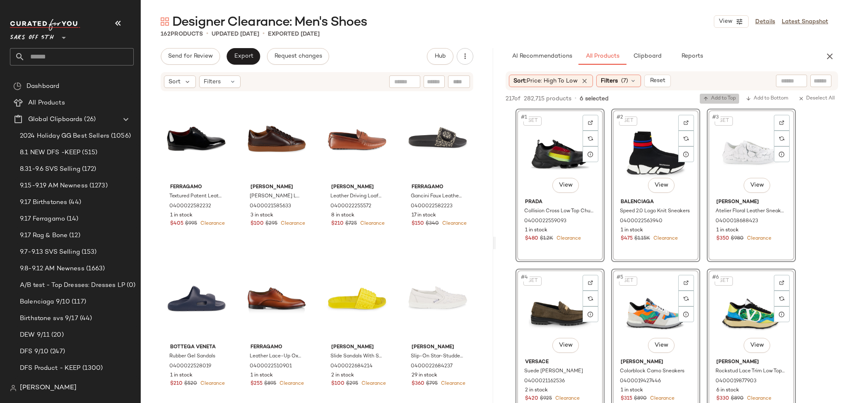
click at [716, 100] on span "Add to Top" at bounding box center [719, 99] width 33 height 6
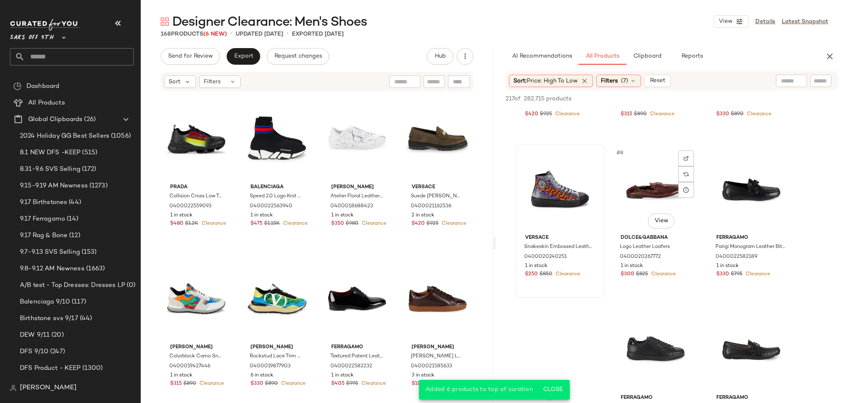
scroll to position [286, 0]
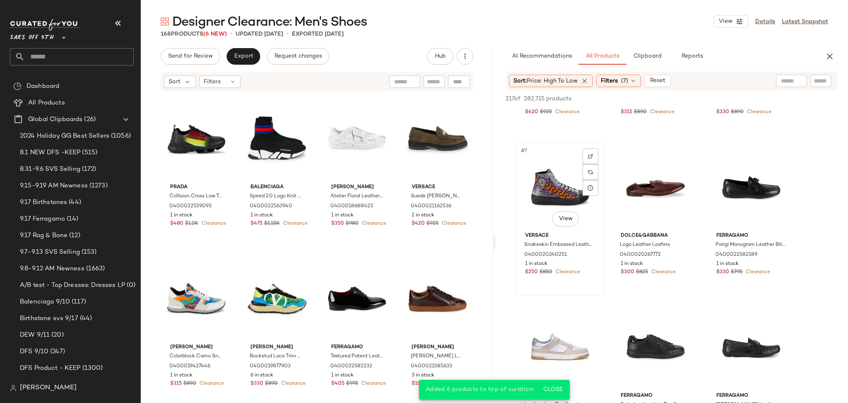
click at [541, 188] on div "#7 View" at bounding box center [560, 187] width 83 height 84
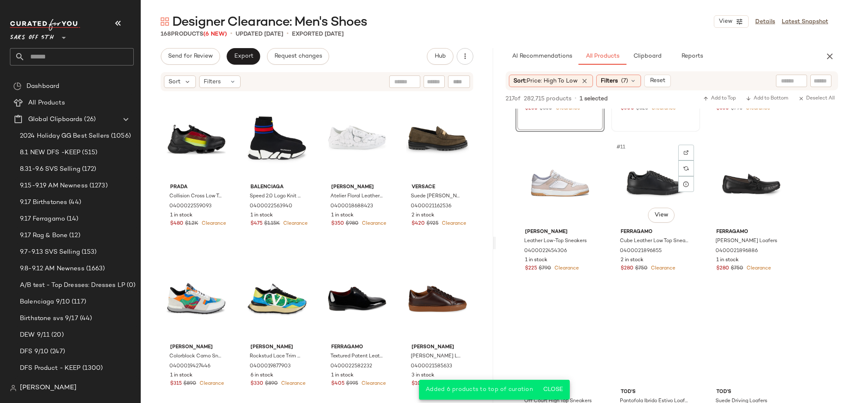
scroll to position [455, 0]
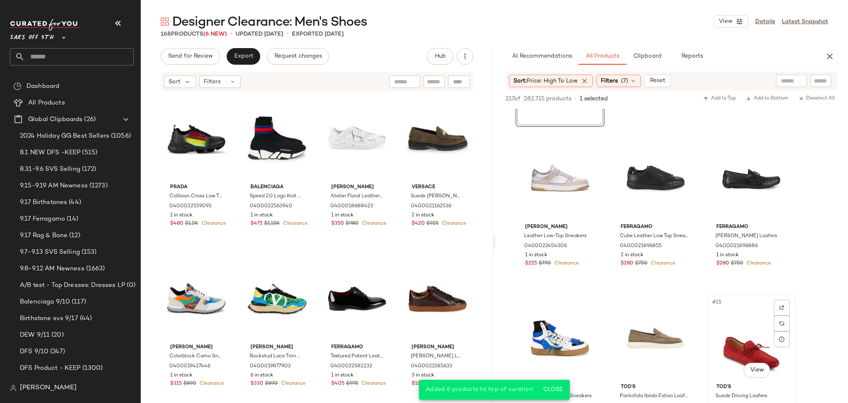
click at [742, 332] on div "#15 View" at bounding box center [751, 338] width 83 height 84
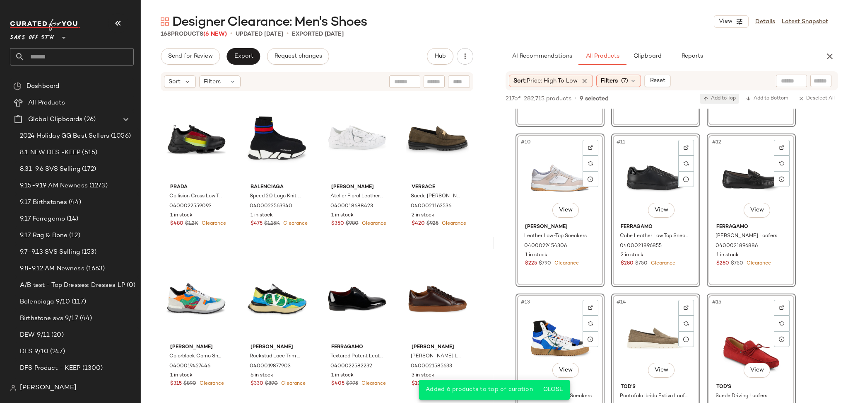
click at [715, 97] on span "Add to Top" at bounding box center [719, 99] width 33 height 6
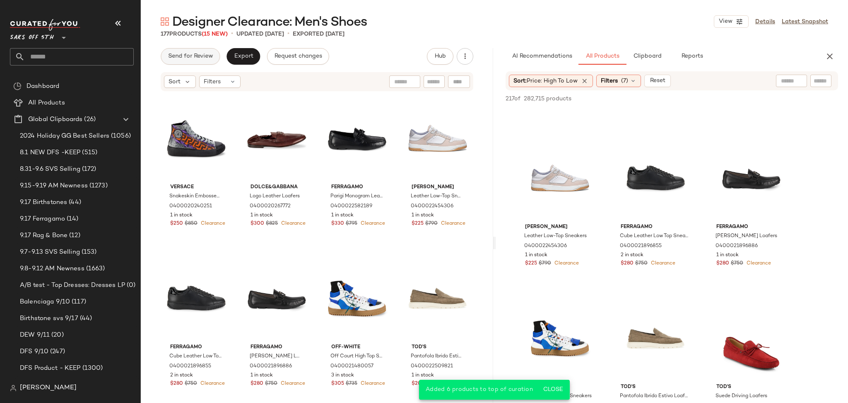
click at [201, 53] on span "Send for Review" at bounding box center [190, 56] width 45 height 7
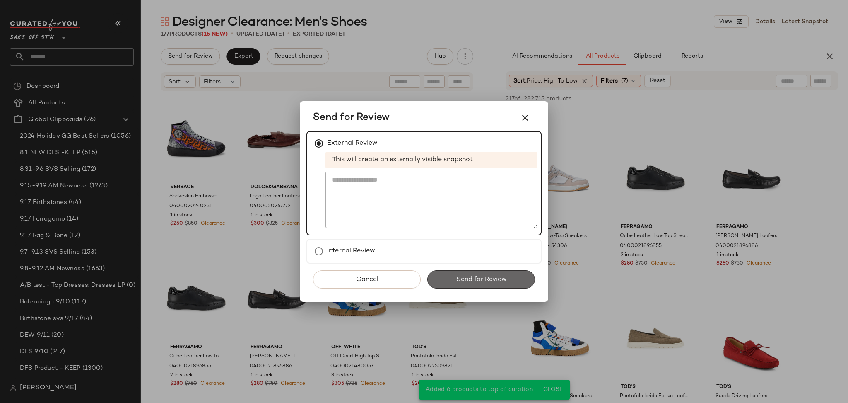
click at [469, 280] on span "Send for Review" at bounding box center [481, 280] width 51 height 8
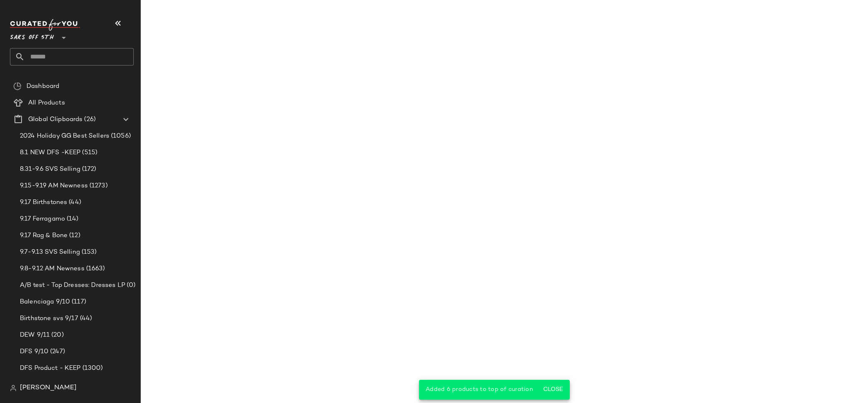
scroll to position [615, 0]
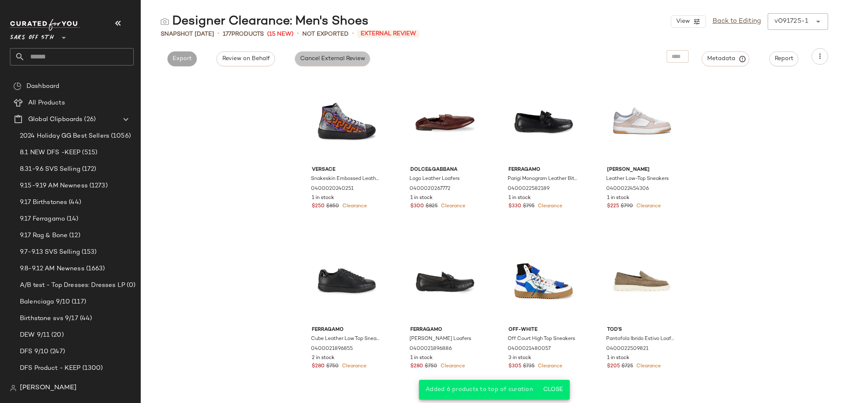
click at [347, 57] on span "Cancel External Review" at bounding box center [332, 59] width 65 height 7
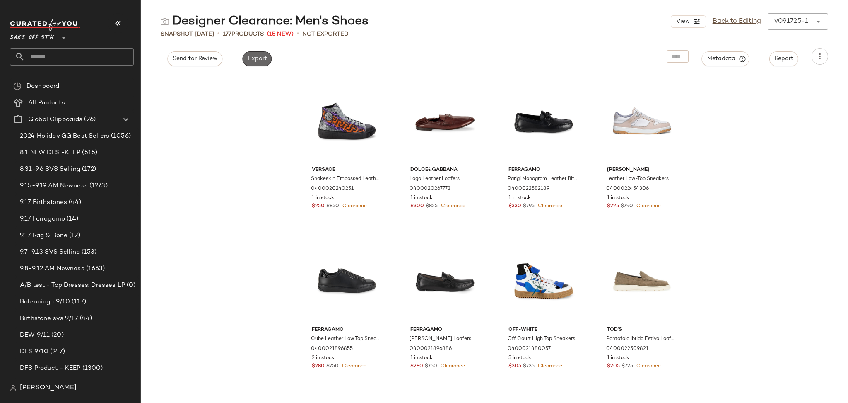
click at [250, 58] on span "Export" at bounding box center [256, 59] width 19 height 7
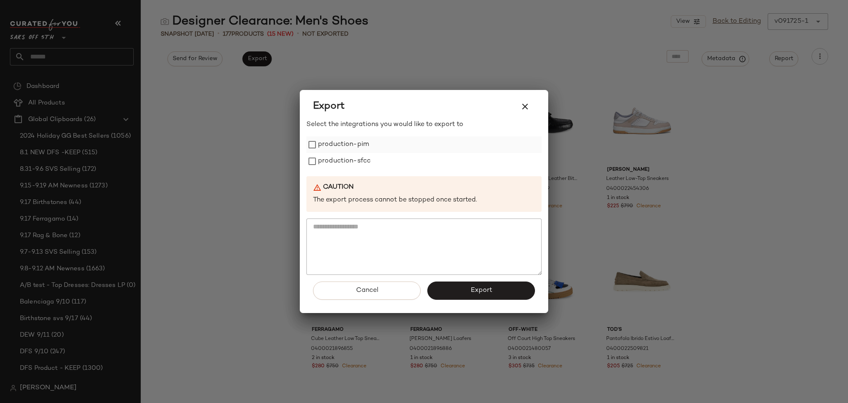
click at [349, 148] on label "production-pim" at bounding box center [343, 144] width 51 height 17
click at [348, 162] on label "production-sfcc" at bounding box center [344, 161] width 53 height 17
click at [455, 287] on button "Export" at bounding box center [482, 290] width 108 height 18
